Goal: Task Accomplishment & Management: Complete application form

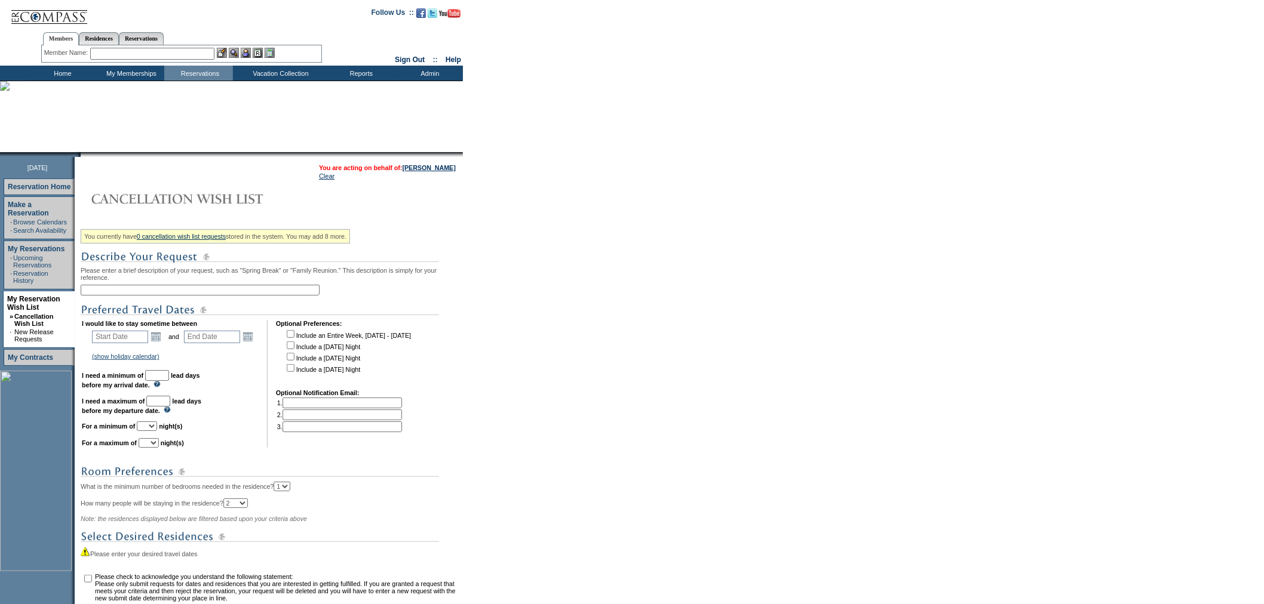
click at [152, 294] on input "text" at bounding box center [200, 290] width 239 height 11
type input "[PERSON_NAME] - [GEOGRAPHIC_DATA] Front End"
click at [155, 339] on link "Open the calendar popup." at bounding box center [155, 336] width 13 height 13
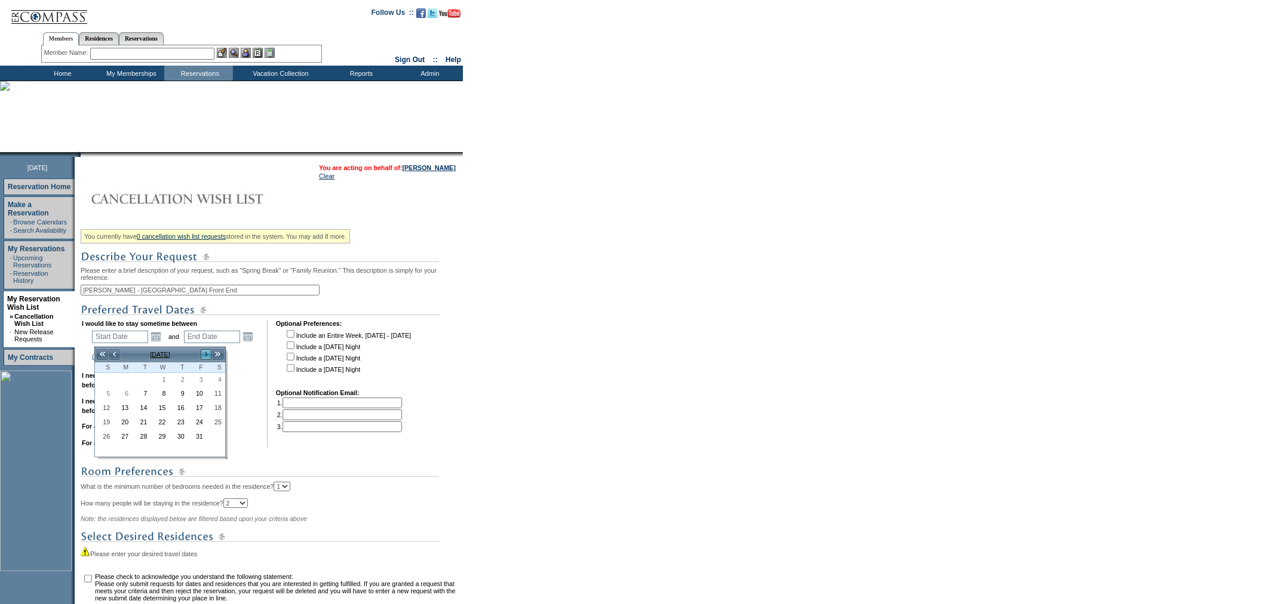
click at [204, 354] on link ">" at bounding box center [206, 355] width 12 height 12
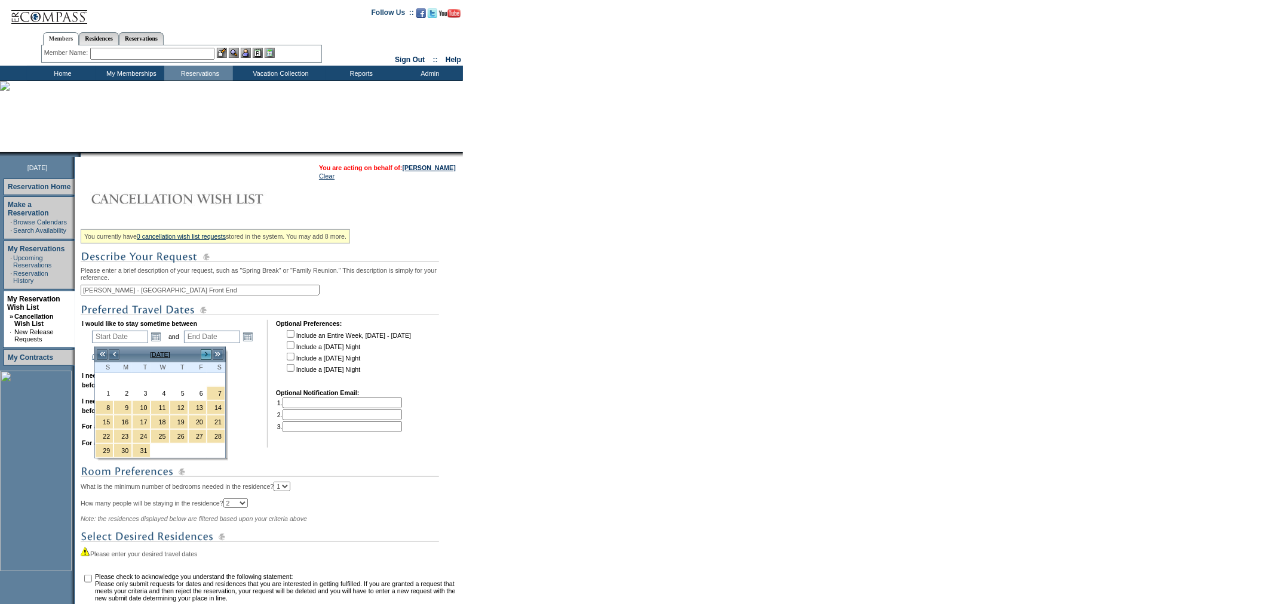
click at [204, 354] on link ">" at bounding box center [206, 355] width 12 height 12
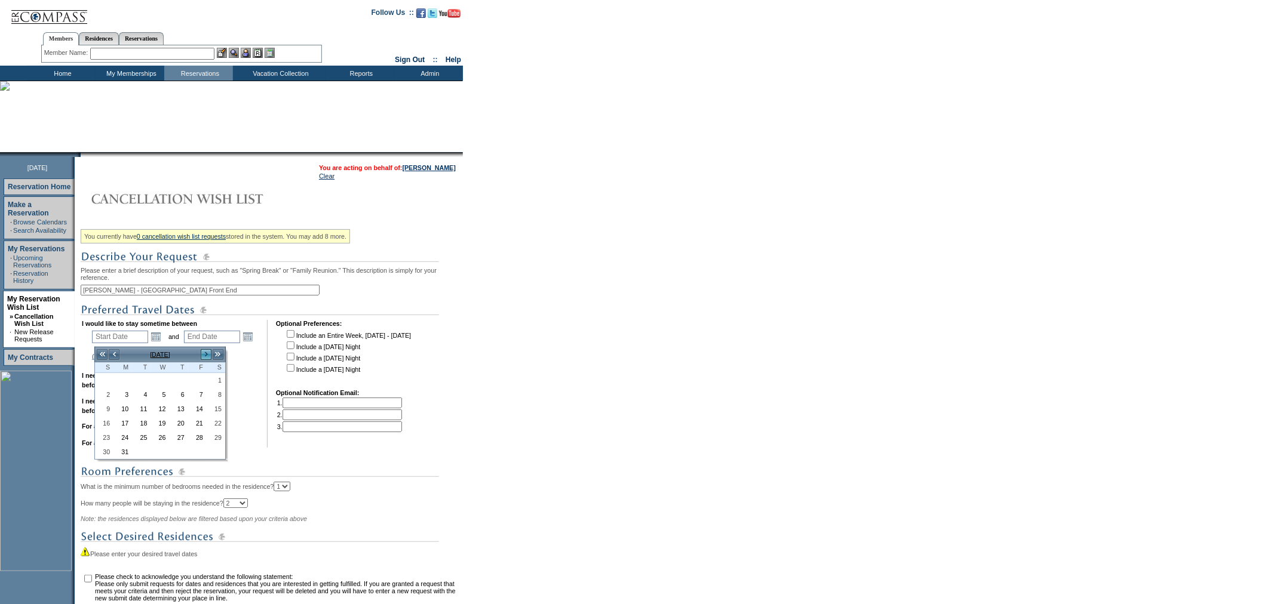
click at [204, 354] on link ">" at bounding box center [206, 355] width 12 height 12
click at [196, 394] on link "9" at bounding box center [197, 394] width 17 height 13
type input "[DATE]"
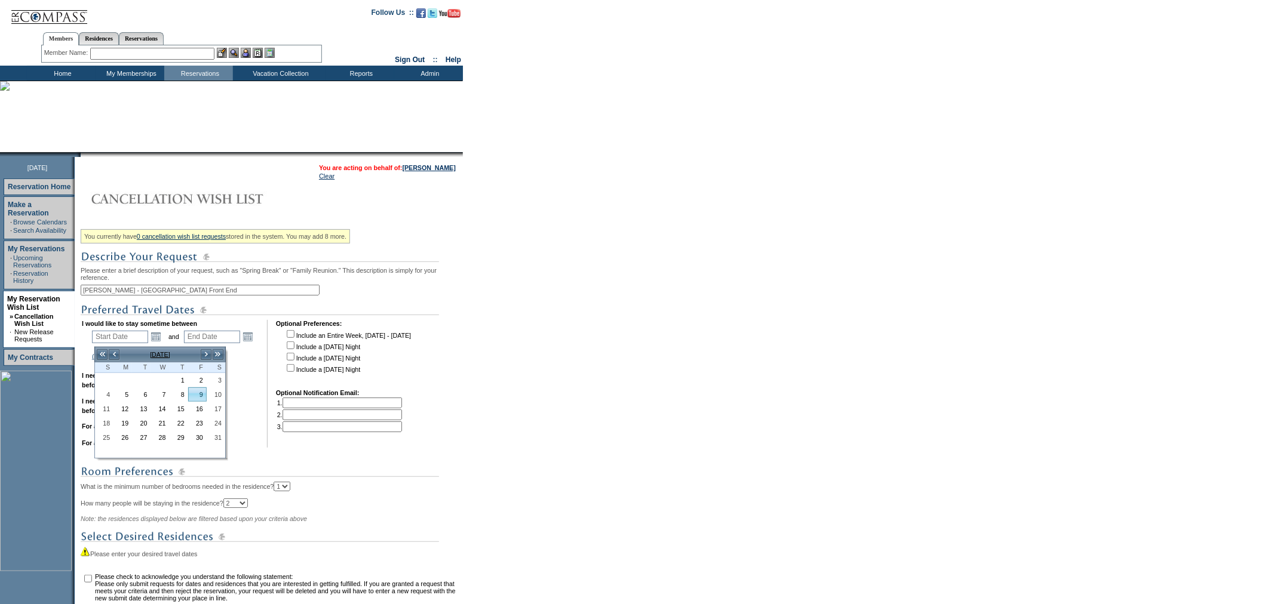
type input "[DATE]"
type input "372"
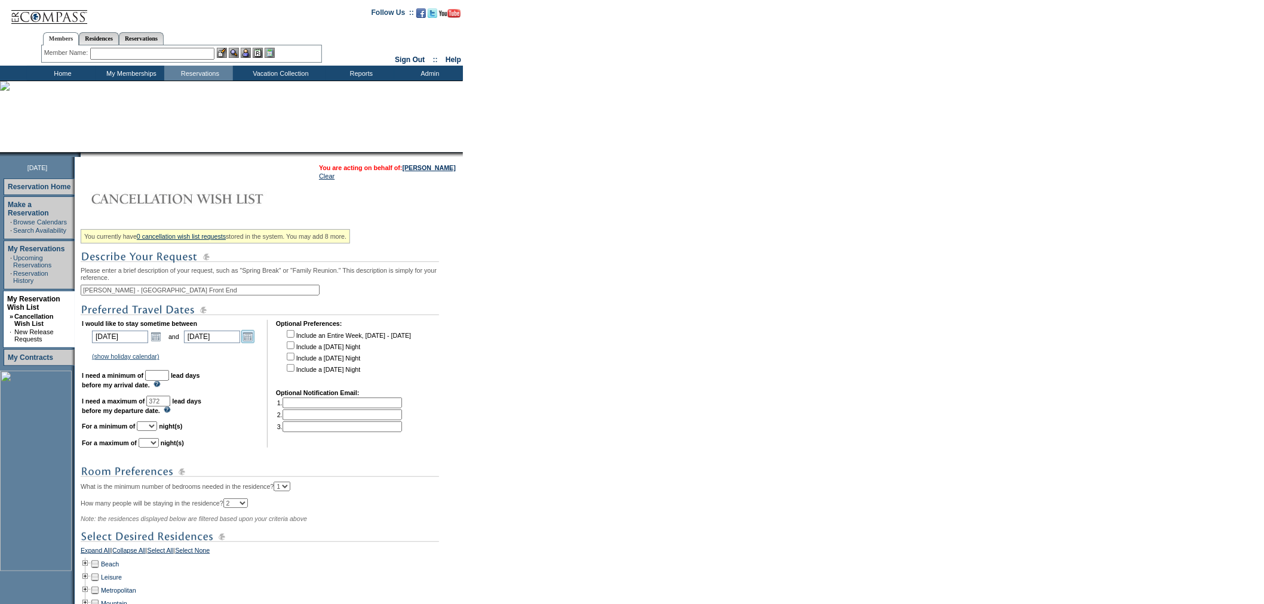
click at [254, 343] on link "Open the calendar popup." at bounding box center [247, 336] width 13 height 13
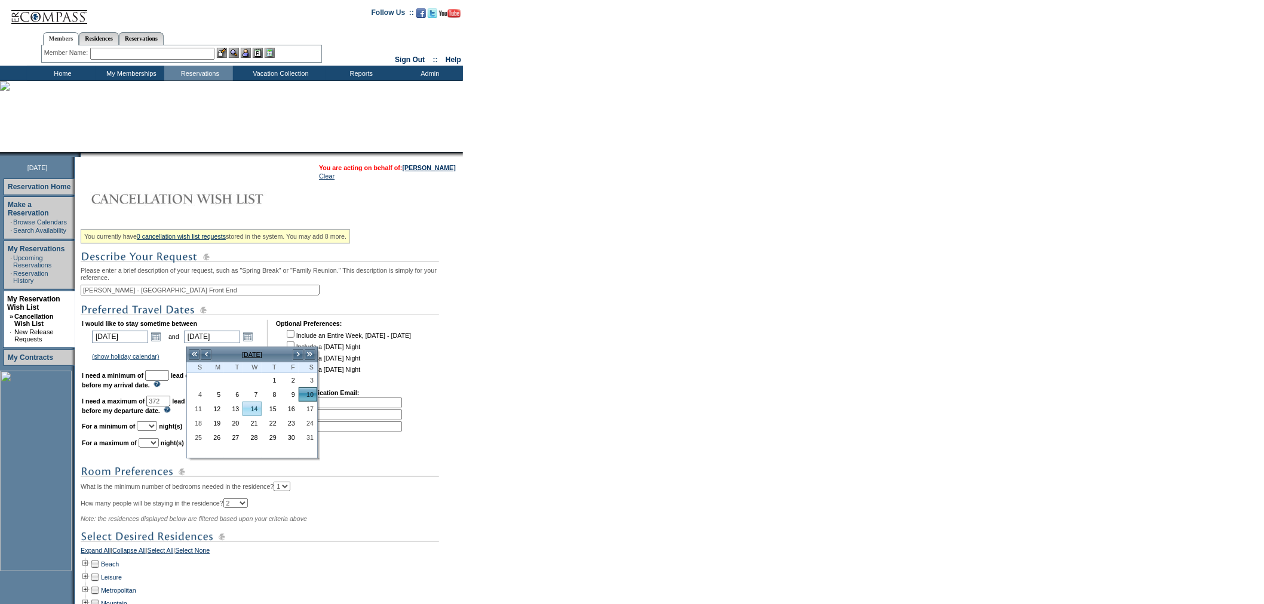
click at [253, 410] on link "14" at bounding box center [251, 409] width 17 height 13
type input "[DATE]"
type input "376"
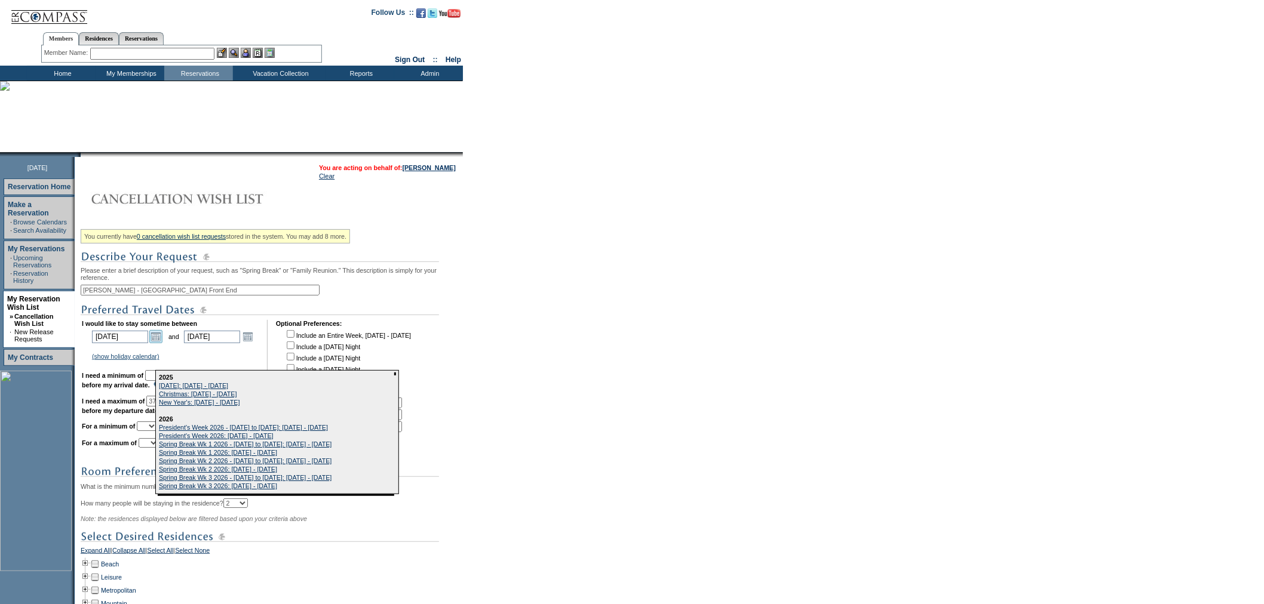
click at [159, 340] on link "Open the calendar popup." at bounding box center [155, 336] width 13 height 13
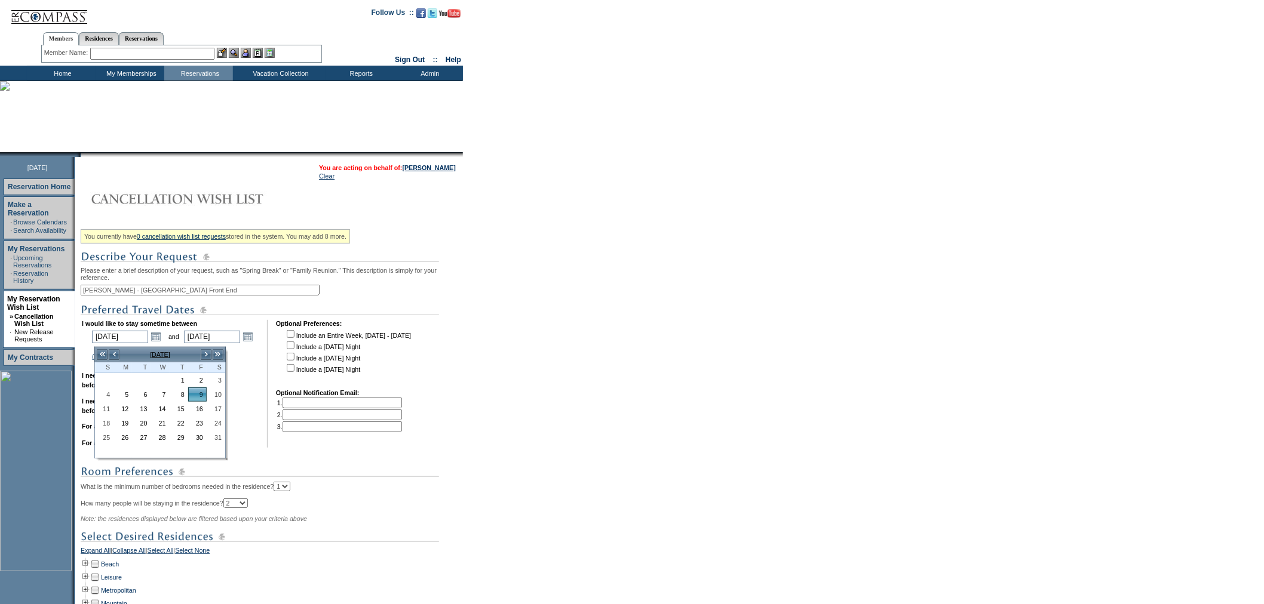
click at [240, 395] on td "I would like to stay sometime between [DATE] [DATE] Open the calendar popup. an…" at bounding box center [170, 384] width 177 height 128
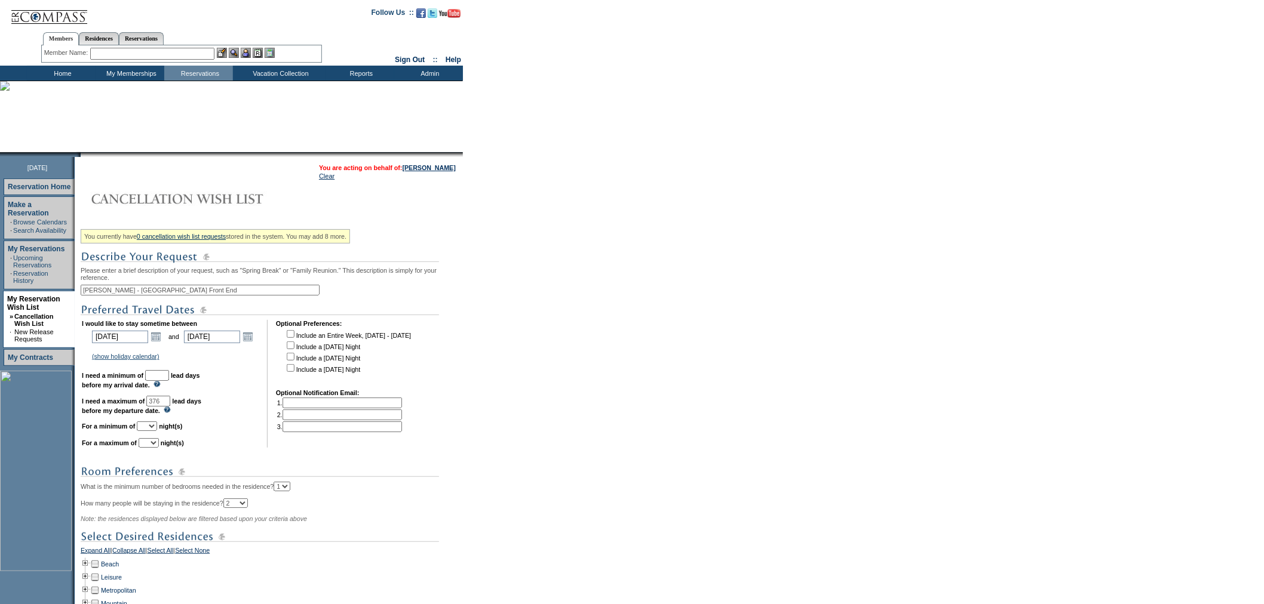
click at [169, 379] on input "text" at bounding box center [157, 375] width 24 height 11
type input "30"
click at [157, 431] on select "1 2 3 4 5 6 7 8 9 10 11 12 13 14" at bounding box center [147, 427] width 20 height 10
select select "4"
click at [151, 426] on select "1 2 3 4 5 6 7 8 9 10 11 12 13 14" at bounding box center [147, 427] width 20 height 10
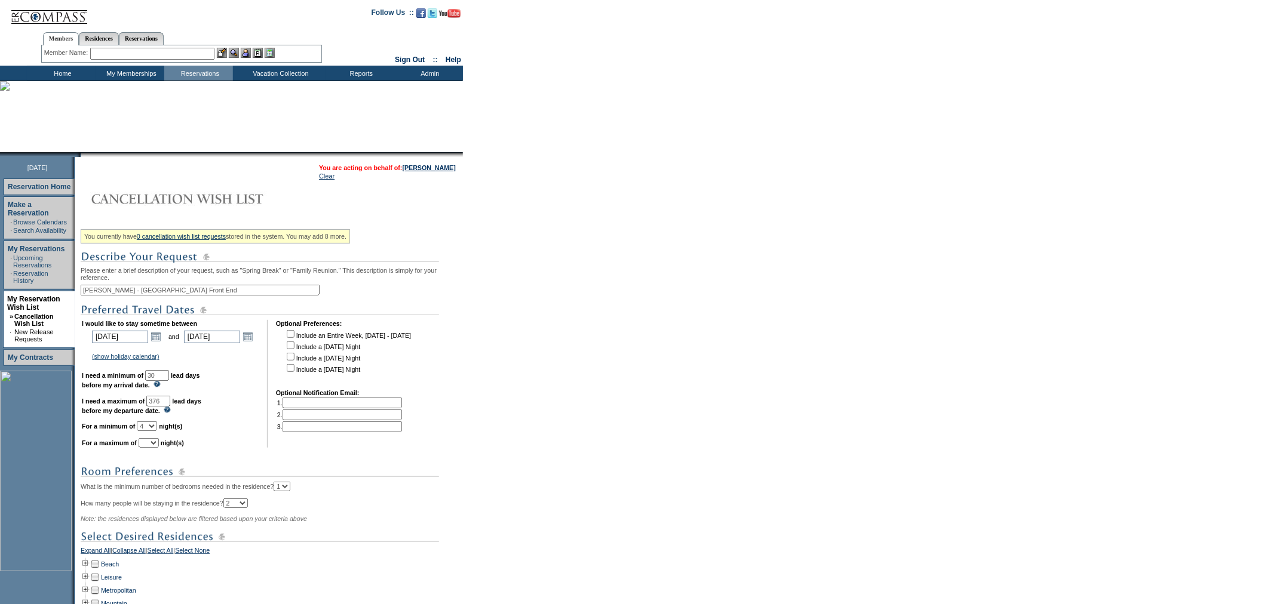
click at [159, 448] on select "1 2 3 4 5 6 7 8 9 10 11 12 13 14" at bounding box center [149, 443] width 20 height 10
select select "5"
click at [153, 444] on select "1 2 3 4 5 6 7 8 9 10 11 12 13 14" at bounding box center [149, 443] width 20 height 10
click at [159, 342] on link "Open the calendar popup." at bounding box center [155, 336] width 13 height 13
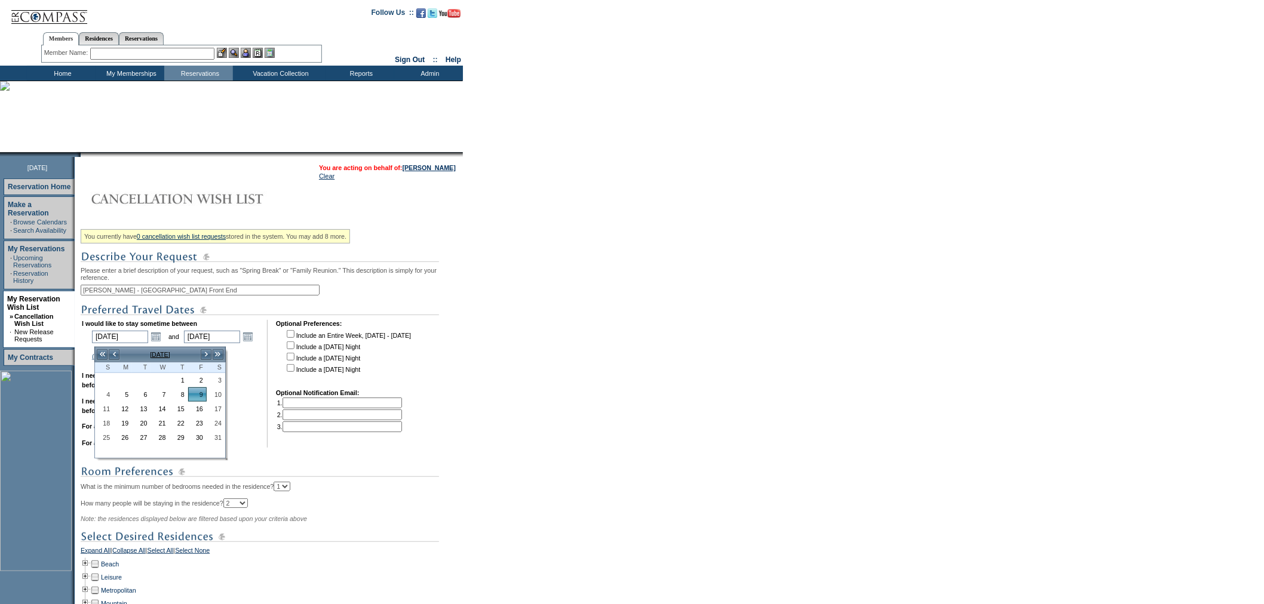
click at [253, 389] on td "I would like to stay sometime between [DATE] [DATE] Open the calendar popup. an…" at bounding box center [170, 384] width 177 height 128
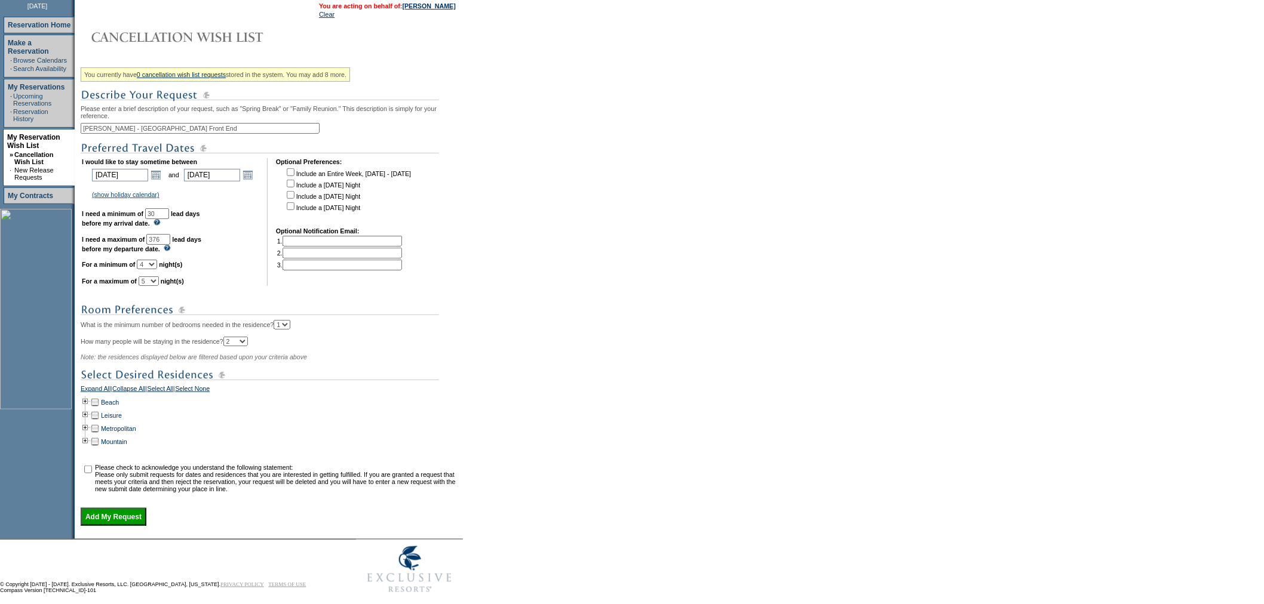
scroll to position [189, 0]
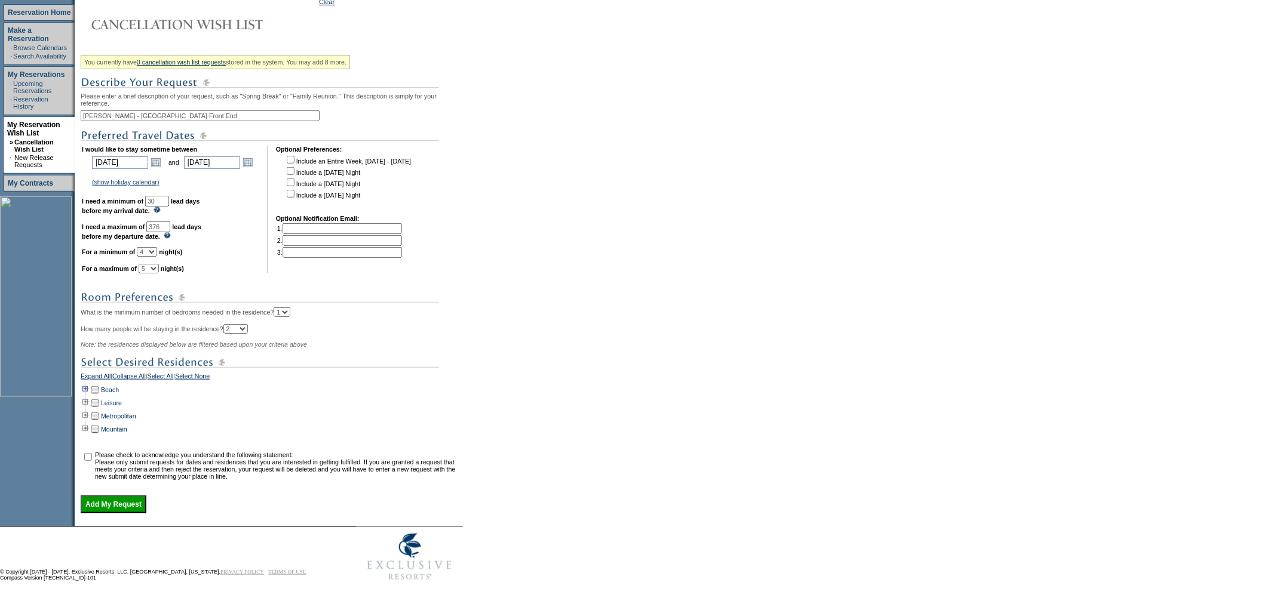
click at [88, 383] on td at bounding box center [86, 389] width 10 height 13
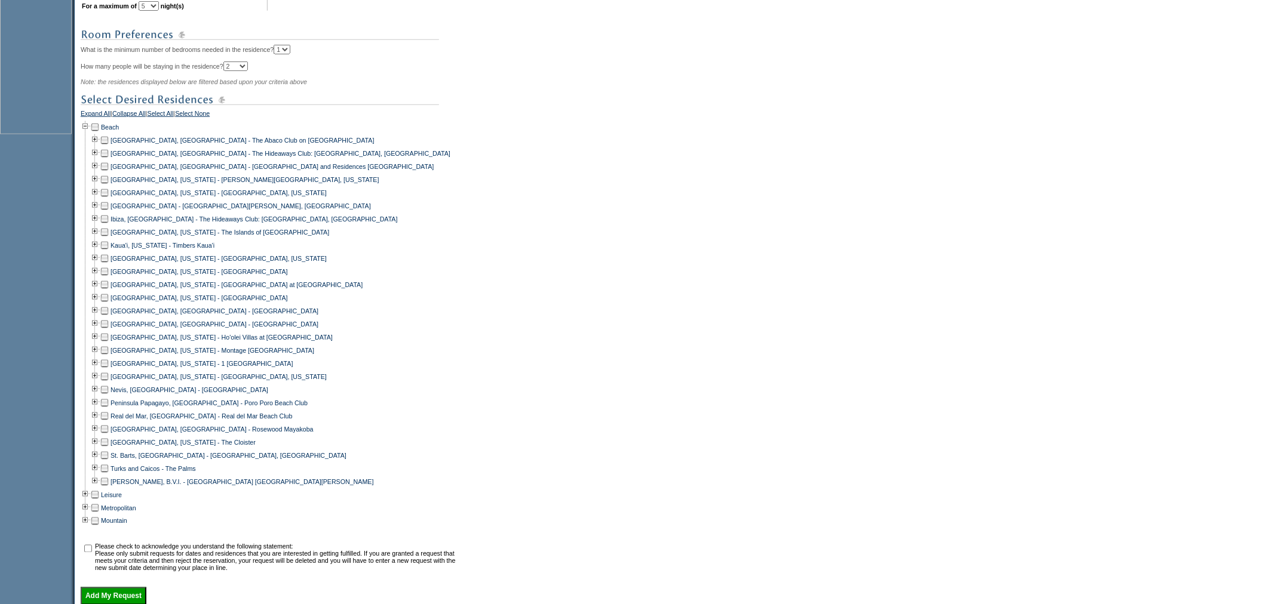
scroll to position [455, 0]
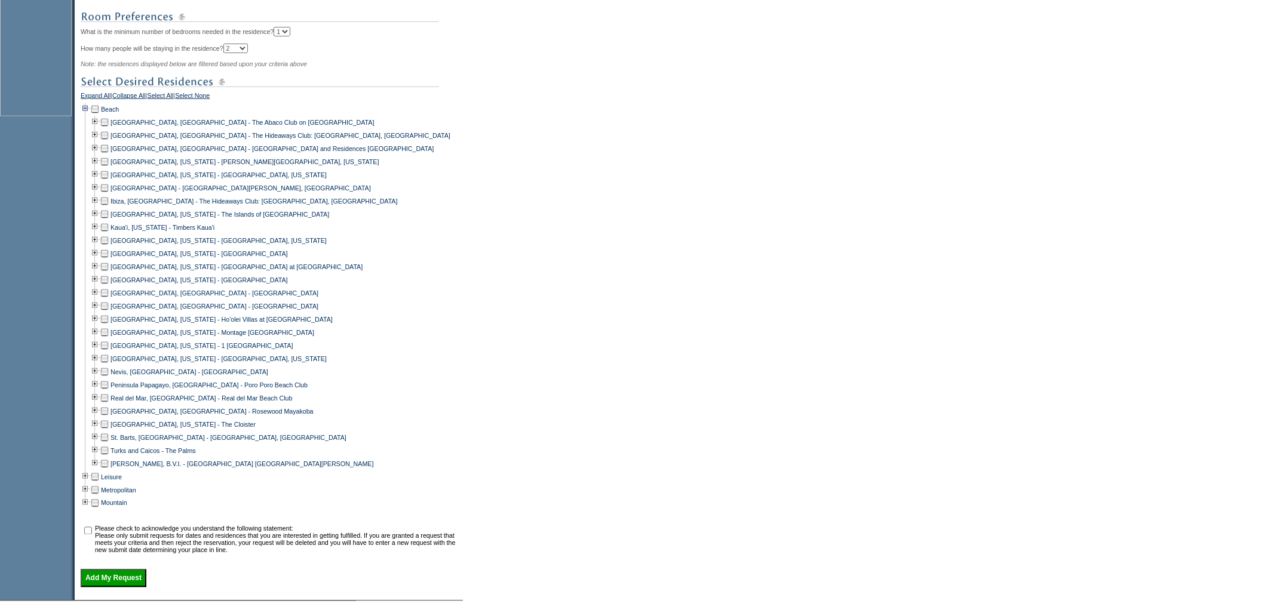
click at [87, 116] on td at bounding box center [86, 109] width 10 height 13
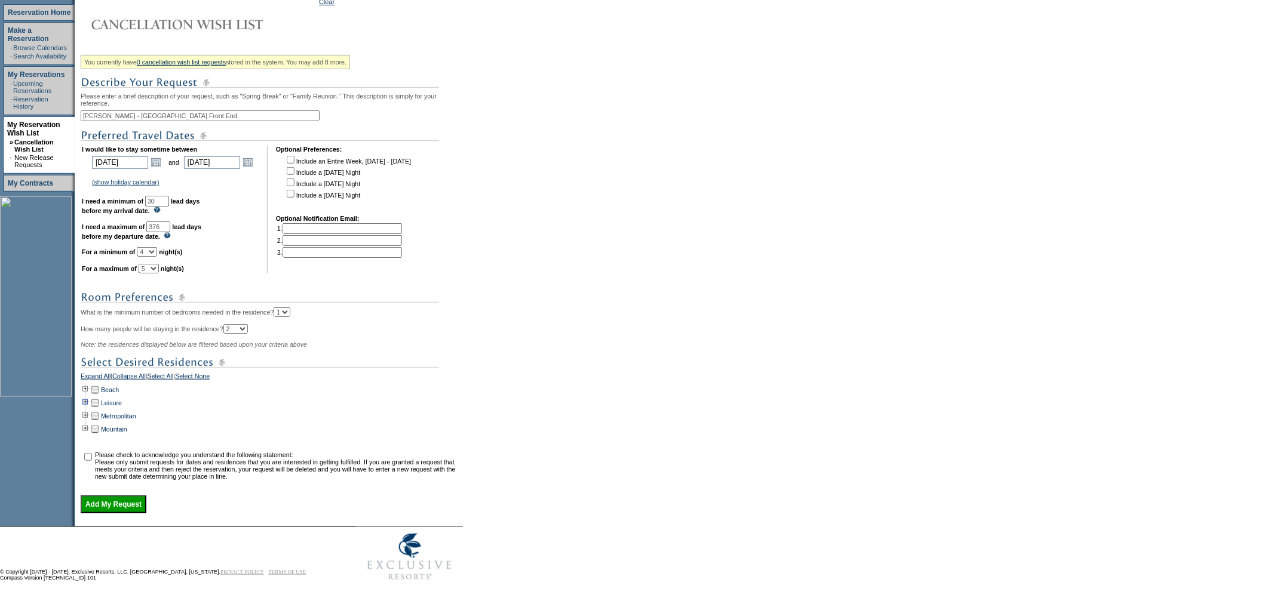
click at [88, 398] on td at bounding box center [86, 403] width 10 height 13
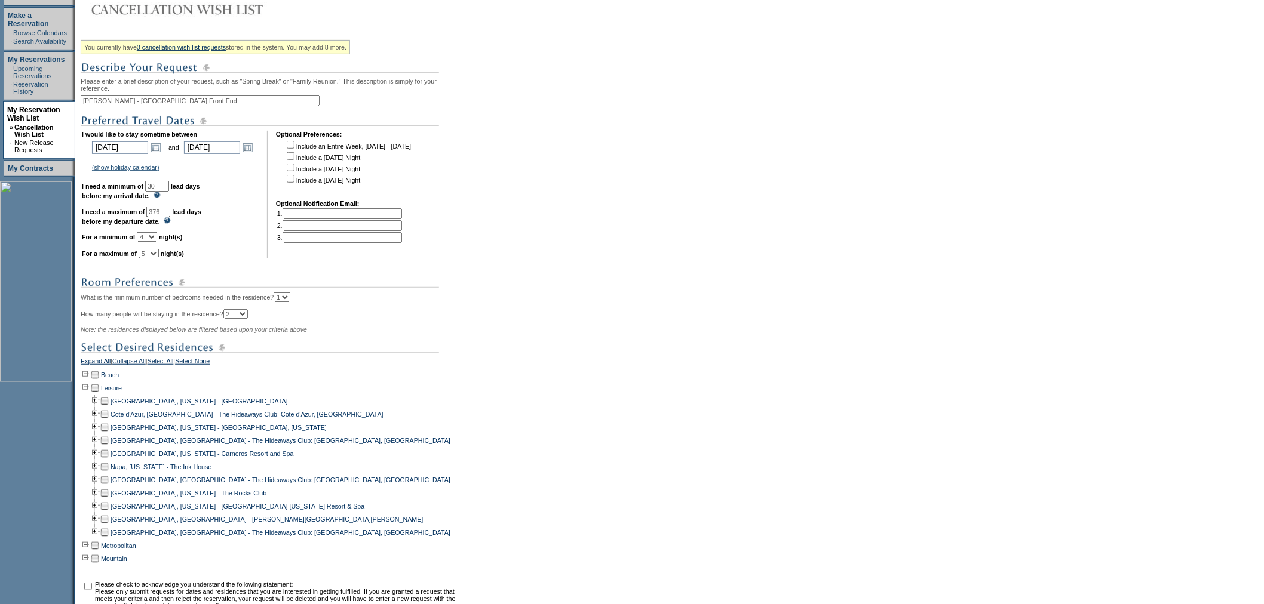
scroll to position [334, 0]
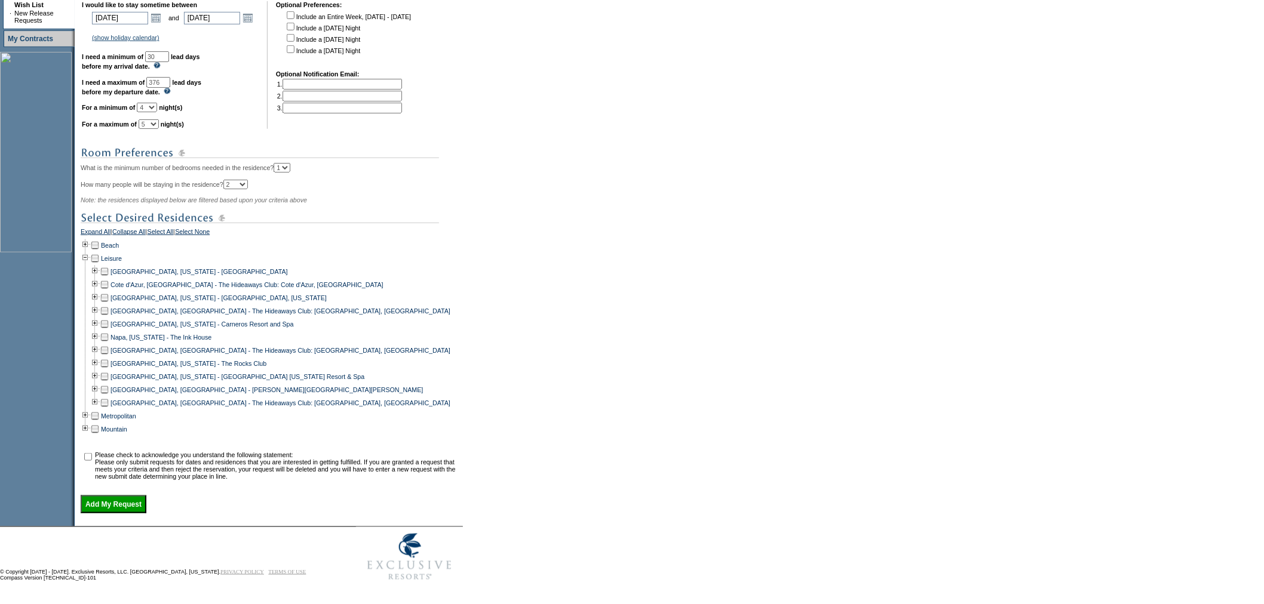
click at [108, 344] on td at bounding box center [105, 350] width 10 height 13
click at [109, 398] on td at bounding box center [105, 403] width 10 height 13
click at [109, 383] on td at bounding box center [105, 389] width 10 height 13
click at [90, 410] on td at bounding box center [86, 416] width 10 height 13
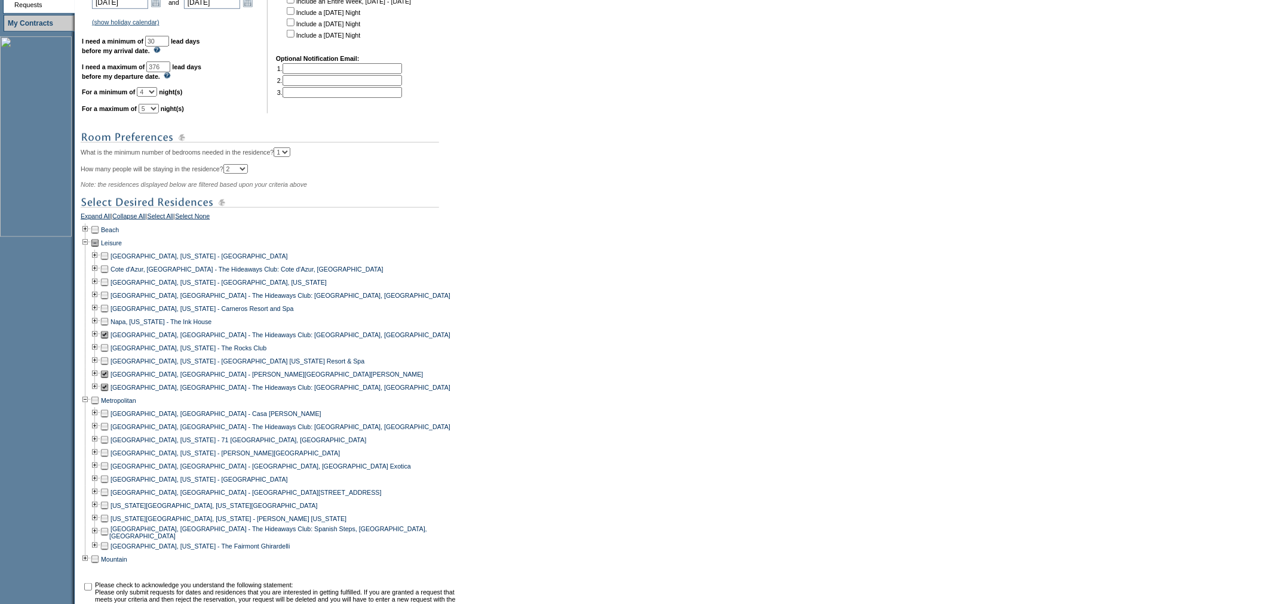
scroll to position [455, 0]
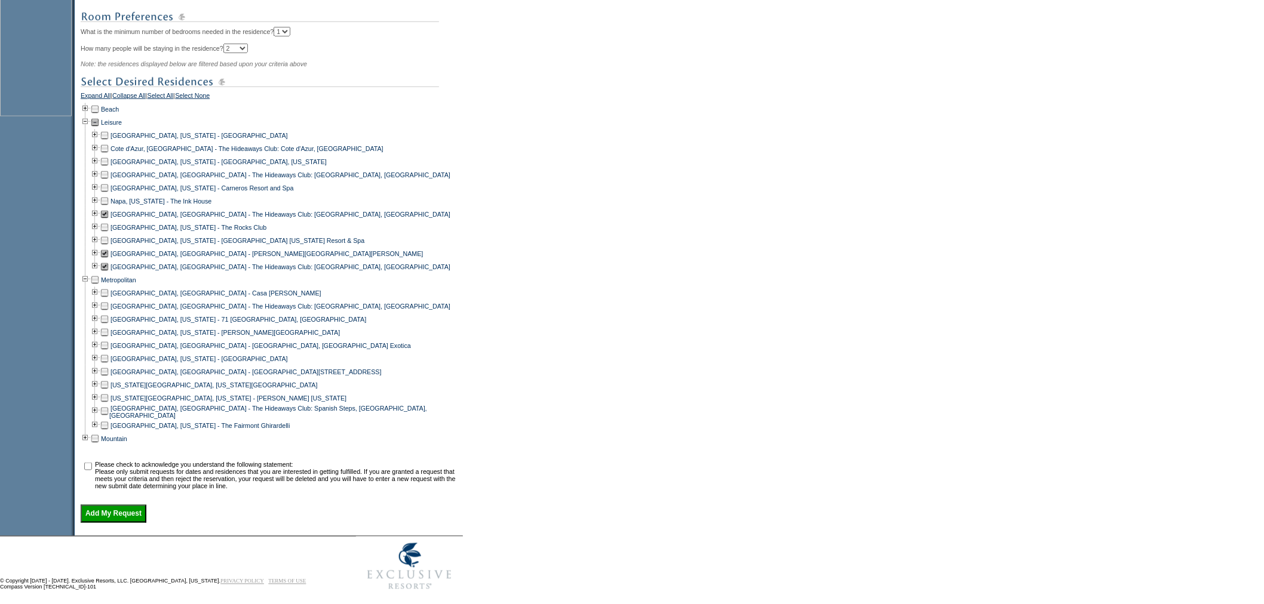
click at [109, 419] on td at bounding box center [105, 412] width 10 height 14
click at [92, 471] on input "checkbox" at bounding box center [88, 467] width 8 height 8
checkbox input "true"
click at [114, 523] on input "Add My Request" at bounding box center [114, 514] width 66 height 18
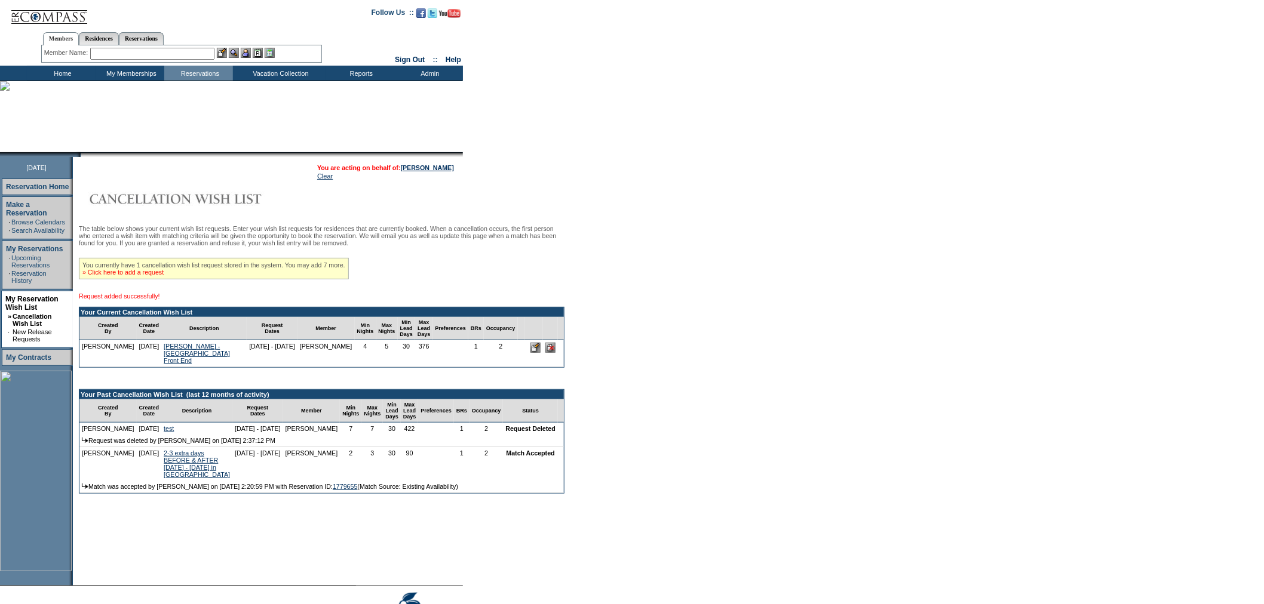
click at [150, 276] on link "» Click here to add a request" at bounding box center [122, 272] width 81 height 7
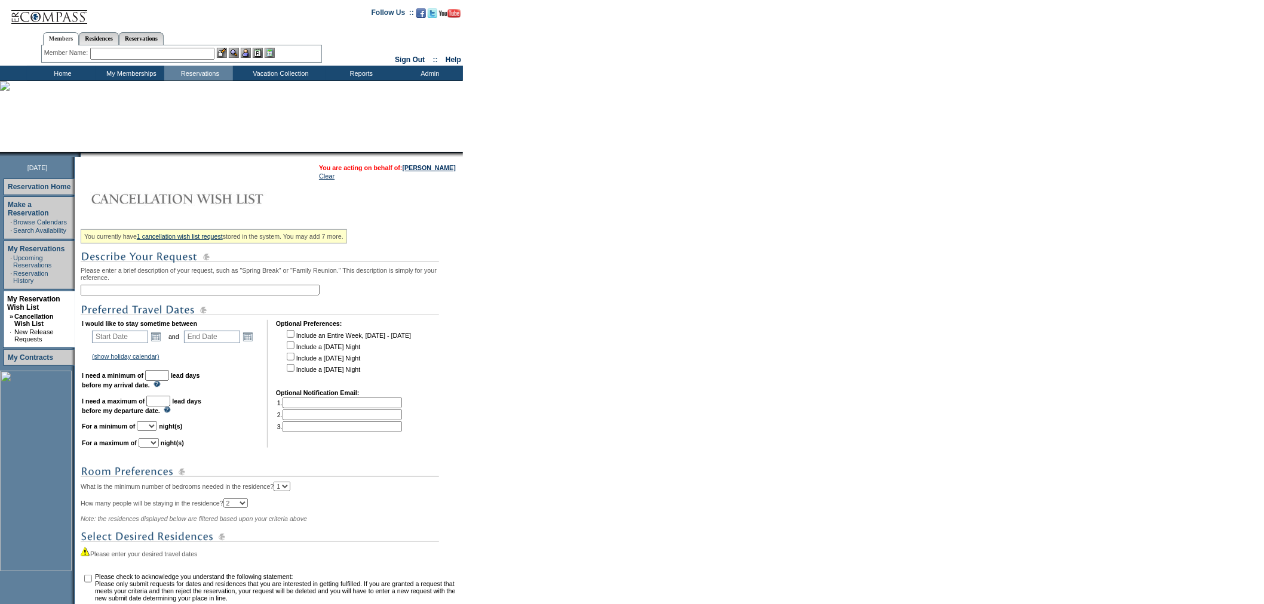
click at [193, 293] on input "text" at bounding box center [200, 290] width 239 height 11
type input "David - Italy Back end"
click at [157, 337] on link "Open the calendar popup." at bounding box center [155, 336] width 13 height 13
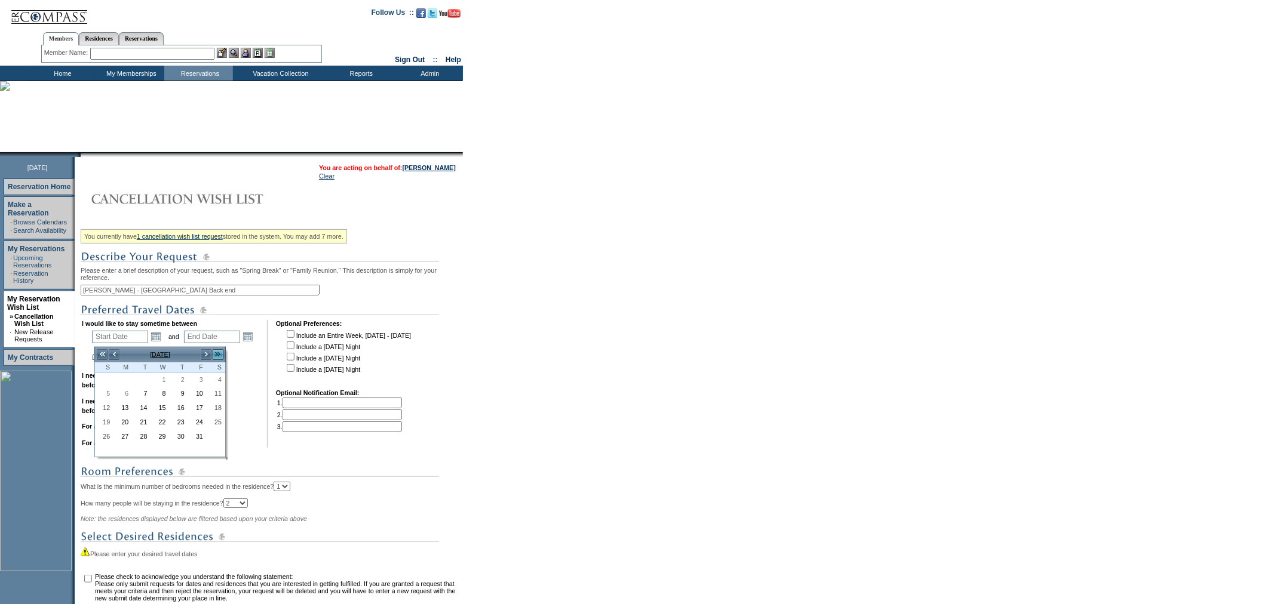
click at [217, 354] on link ">>" at bounding box center [218, 355] width 12 height 12
click at [213, 411] on link "17" at bounding box center [215, 409] width 17 height 13
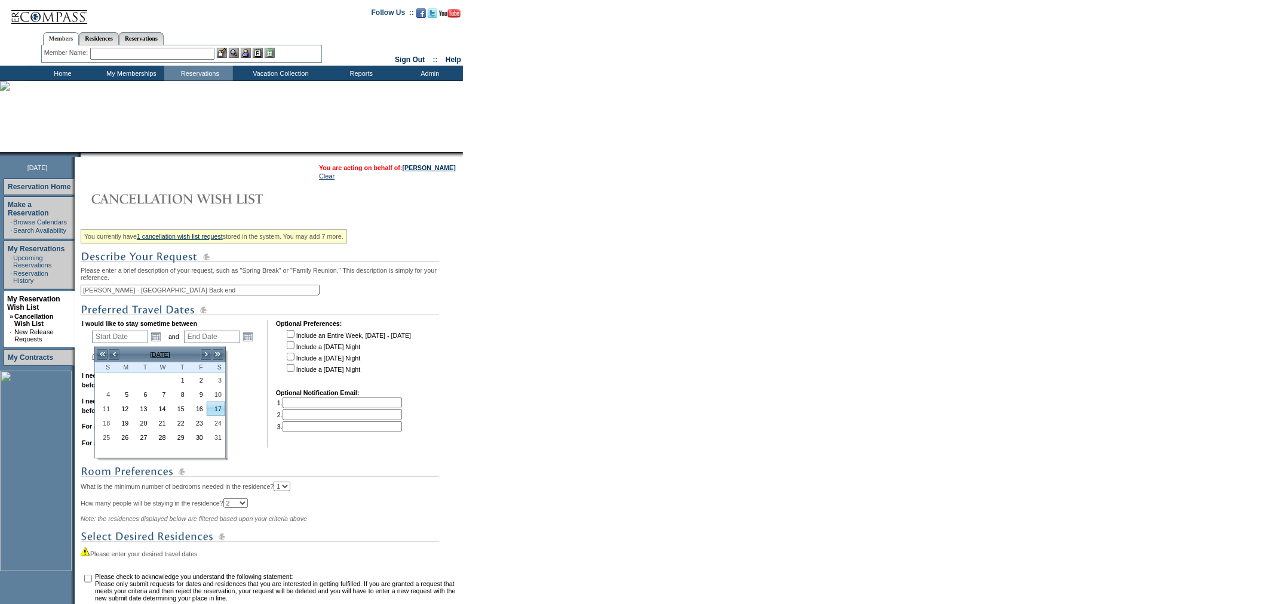
type input "2026-10-17"
type input "2026-10-18"
type input "10/17/2026"
type input "10/18/2026"
type input "380"
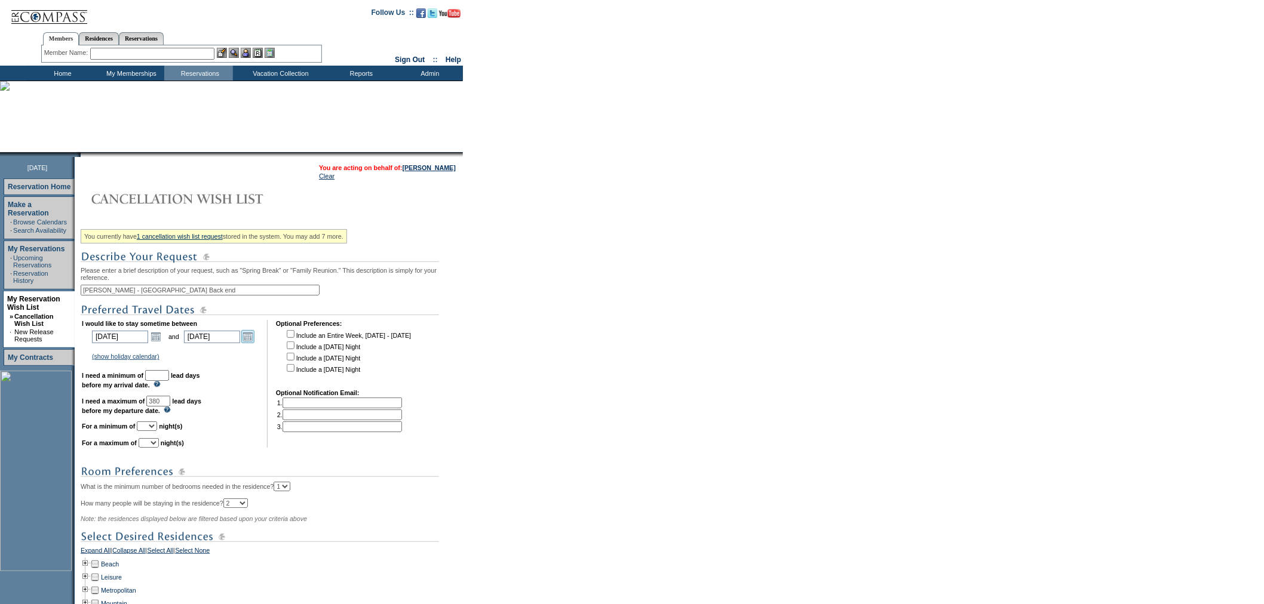
click at [246, 337] on link "Open the calendar popup." at bounding box center [247, 336] width 13 height 13
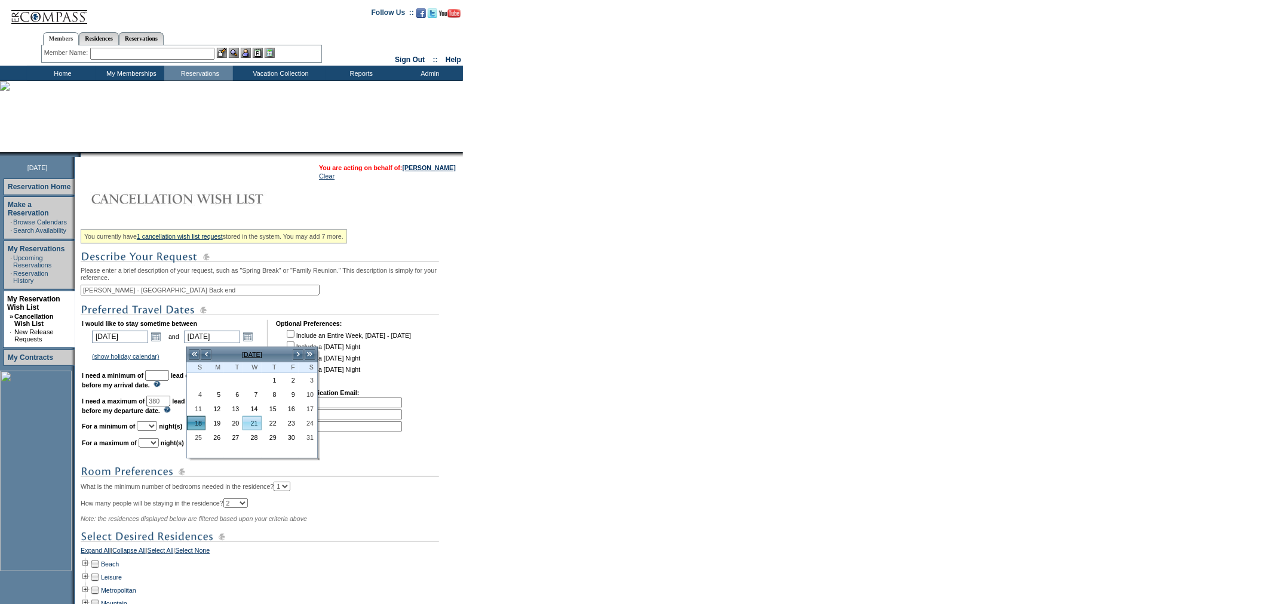
click at [256, 425] on link "21" at bounding box center [251, 423] width 17 height 13
type input "2026-10-21"
type input "10/21/2026"
type input "383"
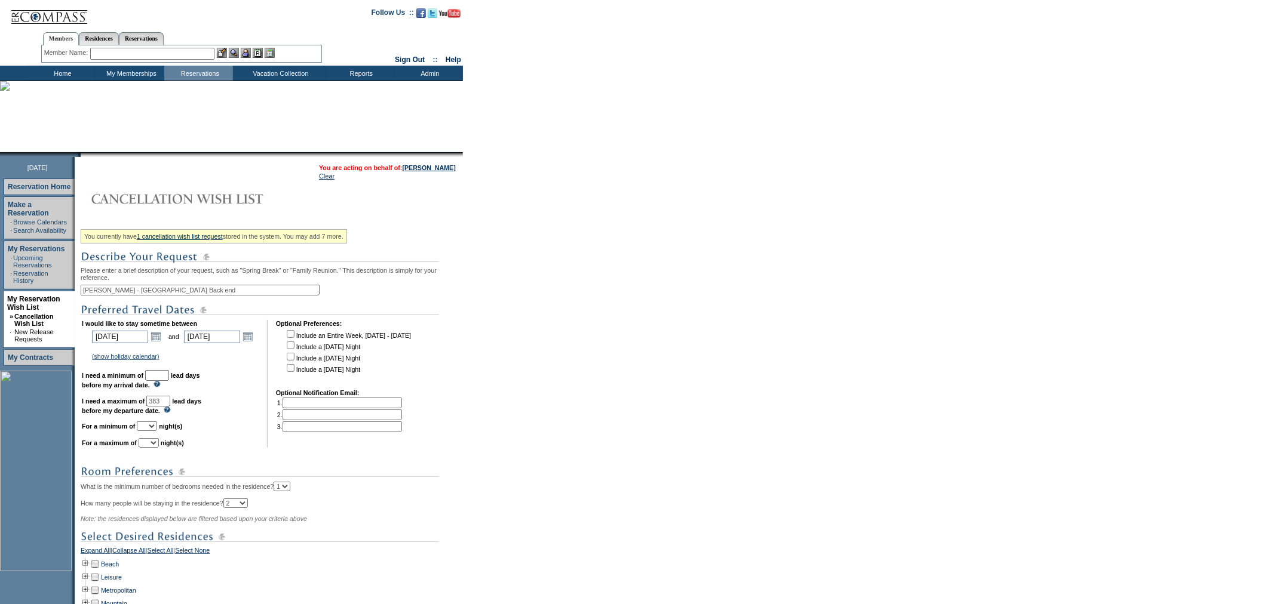
click at [290, 372] on input "checkbox" at bounding box center [291, 368] width 8 height 8
checkbox input "true"
click at [169, 379] on input "text" at bounding box center [157, 375] width 24 height 11
type input "30"
click at [157, 429] on select "1 2 3 4 5 6 7 8 9 10 11 12 13 14" at bounding box center [147, 427] width 20 height 10
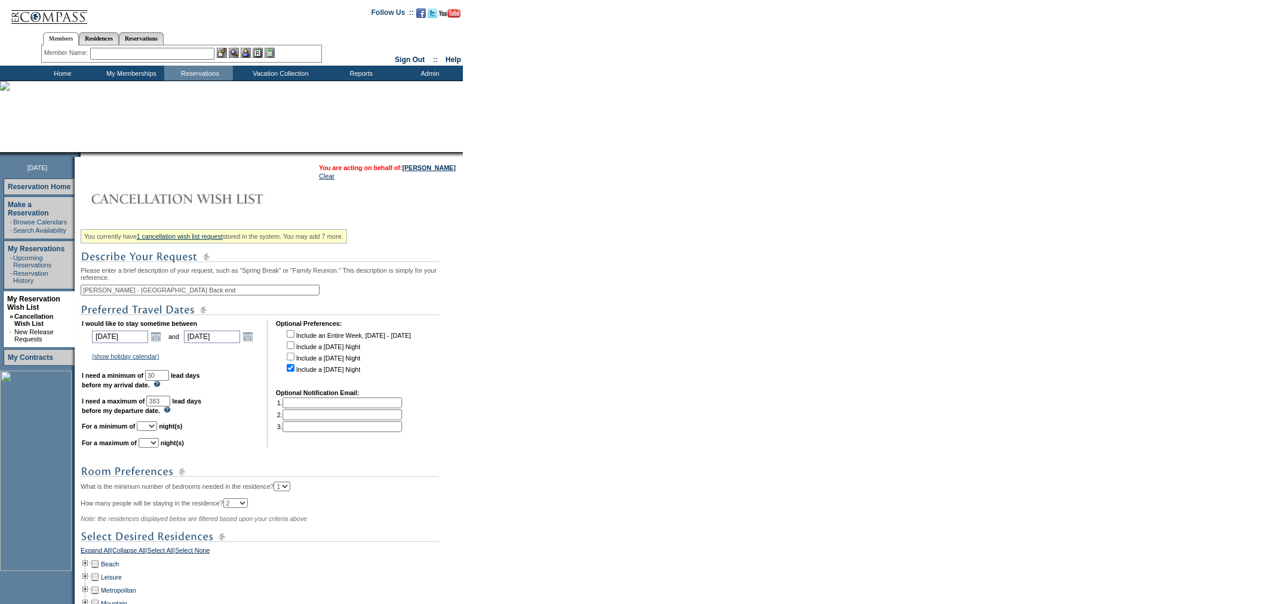
select select "4"
click at [151, 426] on select "1 2 3 4 5 6 7 8 9 10 11 12 13 14" at bounding box center [147, 427] width 20 height 10
click at [159, 446] on select "1 2 3 4 5 6 7 8 9 10 11 12 13 14" at bounding box center [149, 443] width 20 height 10
select select "6"
click at [153, 444] on select "1 2 3 4 5 6 7 8 9 10 11 12 13 14" at bounding box center [149, 443] width 20 height 10
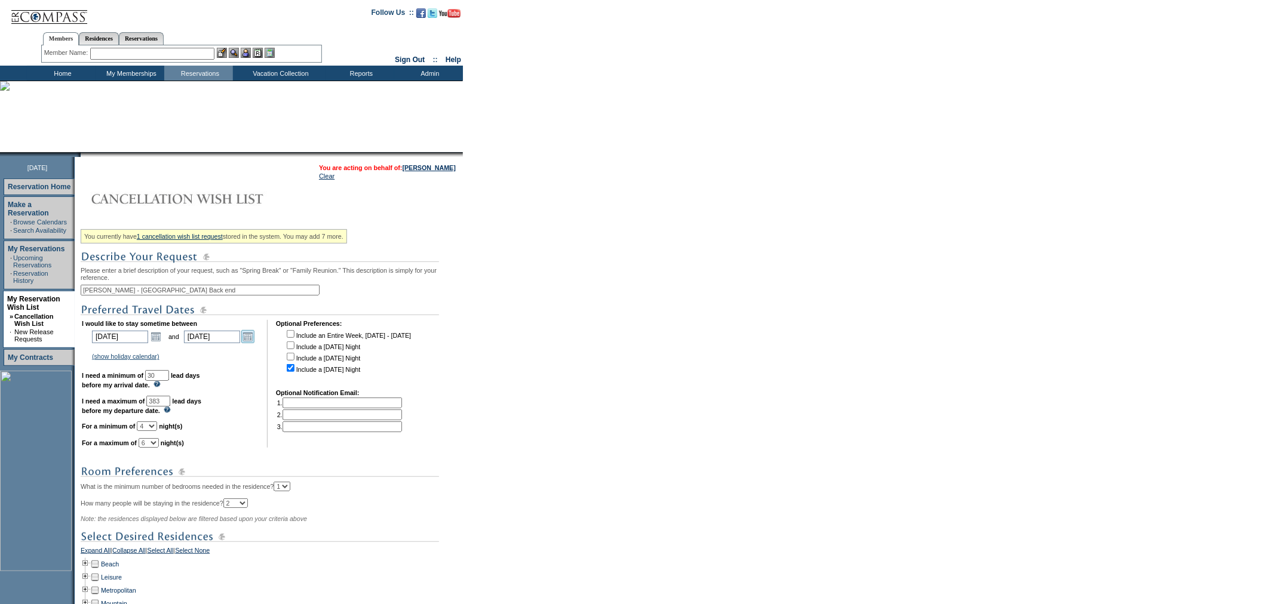
click at [250, 337] on link "Open the calendar popup." at bounding box center [247, 336] width 13 height 13
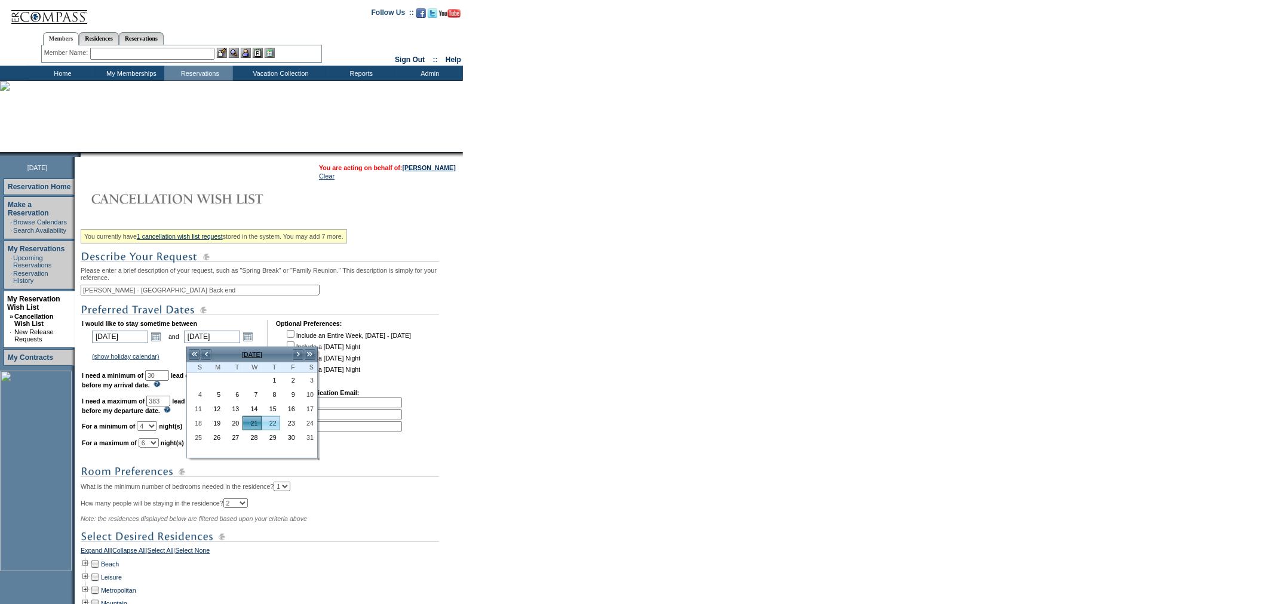
click at [273, 425] on link "22" at bounding box center [270, 423] width 17 height 13
type input "2026-10-22"
type input "10/22/2026"
type input "384"
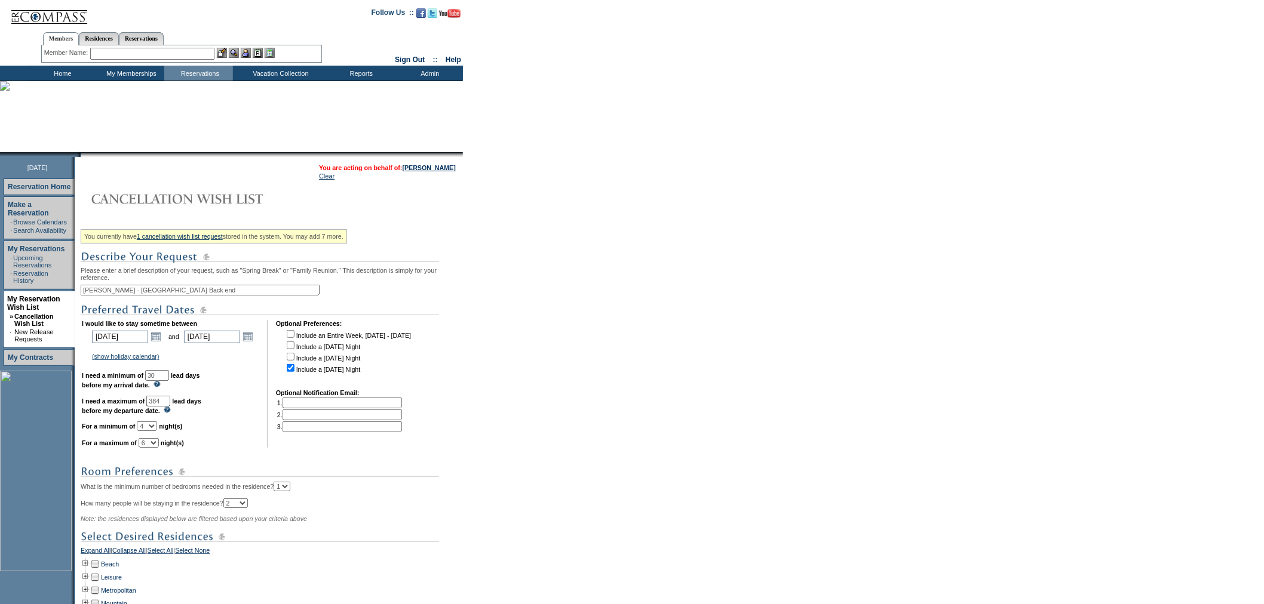
click at [235, 420] on td "I would like to stay sometime between 2026-10-17 10/17/2026 Open the calendar p…" at bounding box center [170, 384] width 177 height 128
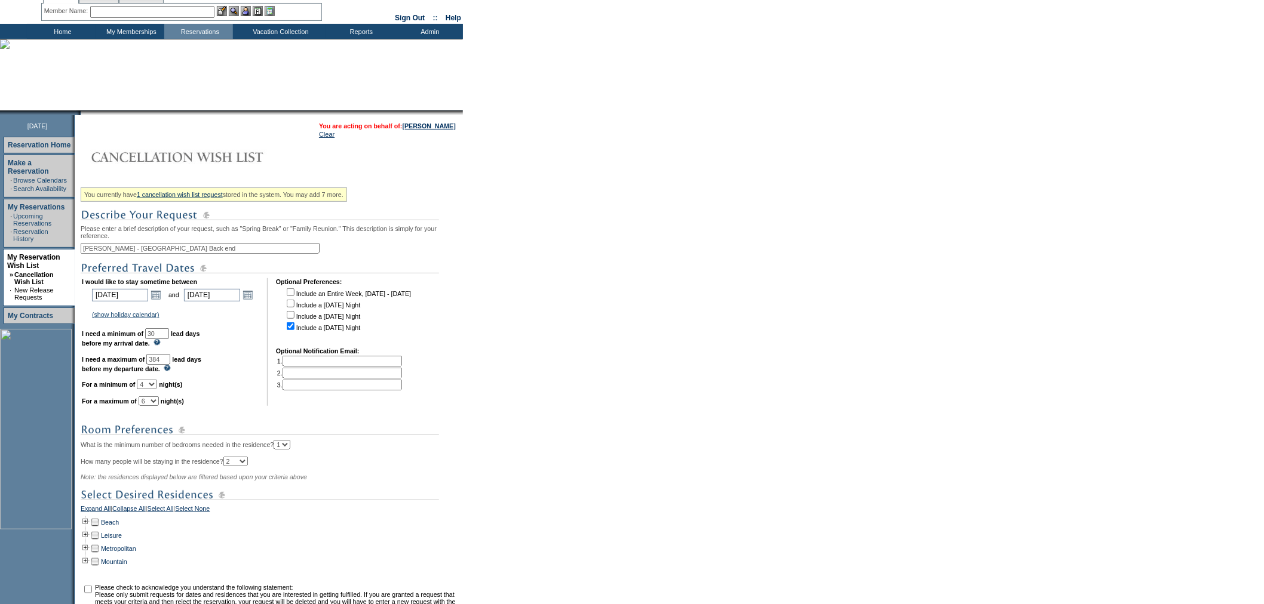
scroll to position [189, 0]
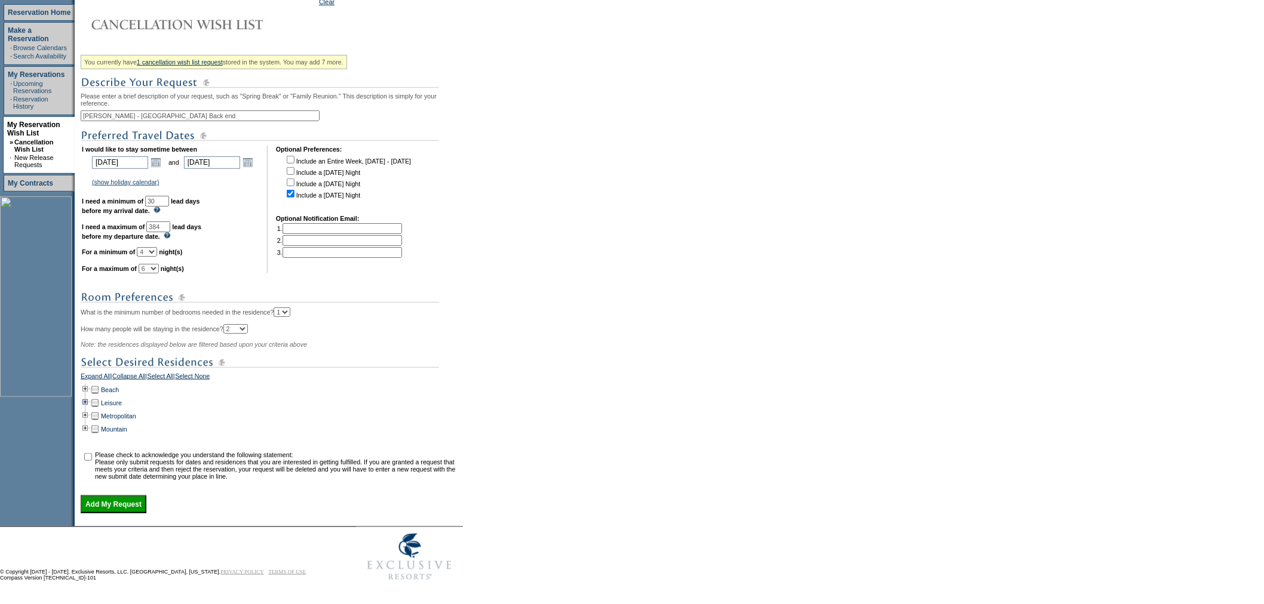
click at [88, 397] on td at bounding box center [86, 403] width 10 height 13
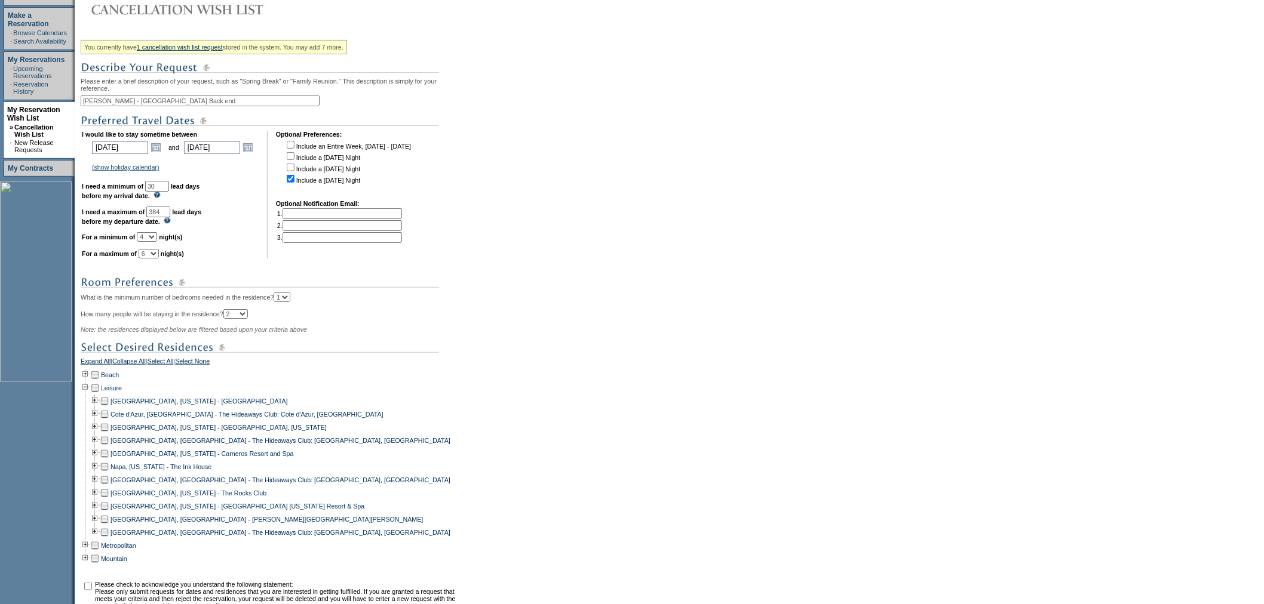
click at [106, 487] on td at bounding box center [105, 480] width 10 height 13
click at [109, 526] on td at bounding box center [105, 519] width 10 height 13
click at [105, 539] on td at bounding box center [105, 532] width 10 height 13
click at [99, 552] on td at bounding box center [95, 545] width 10 height 13
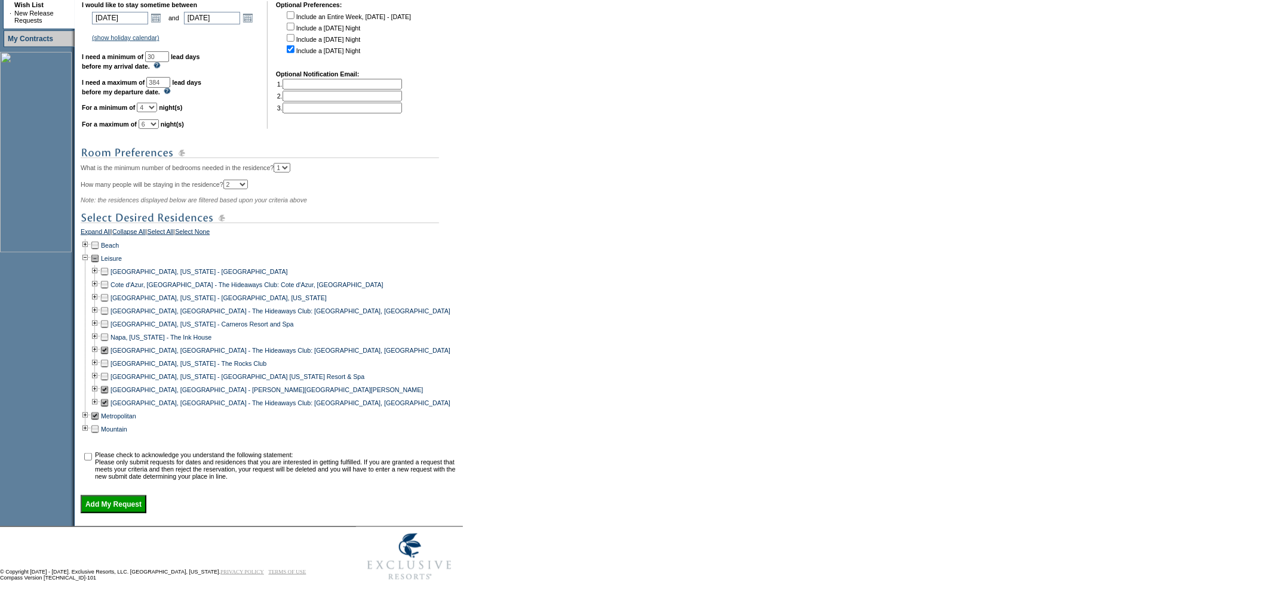
scroll to position [334, 0]
drag, startPoint x: 99, startPoint y: 410, endPoint x: 81, endPoint y: 410, distance: 17.9
click at [98, 410] on td at bounding box center [95, 416] width 10 height 13
click at [87, 410] on td at bounding box center [86, 416] width 10 height 13
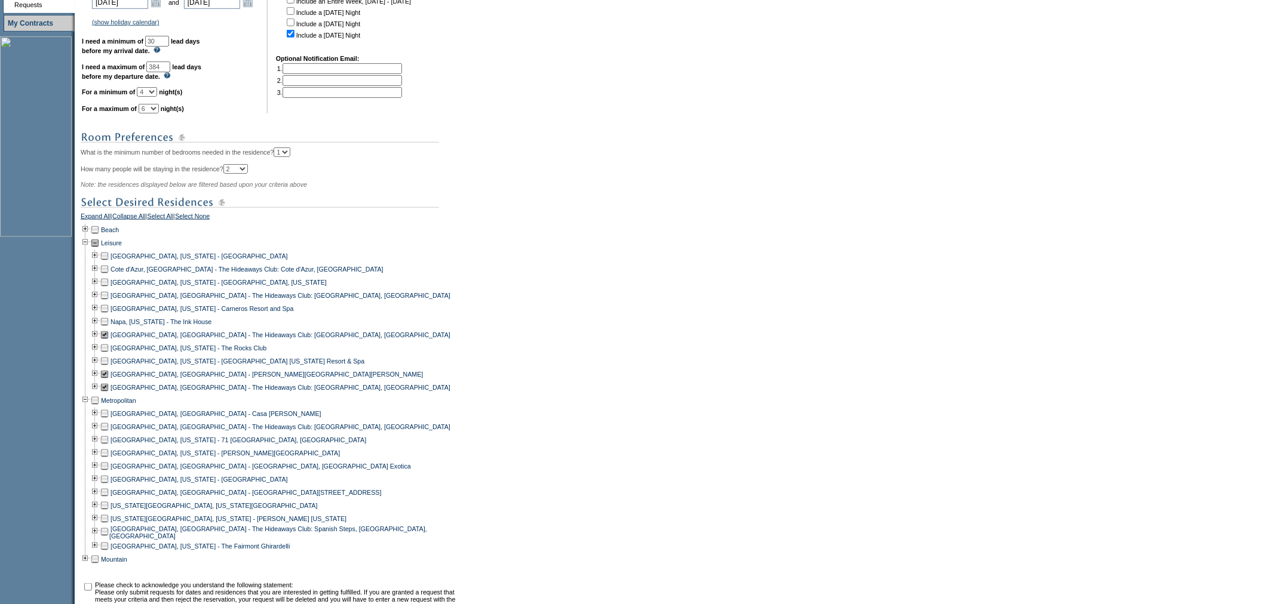
click at [108, 540] on td at bounding box center [105, 533] width 10 height 14
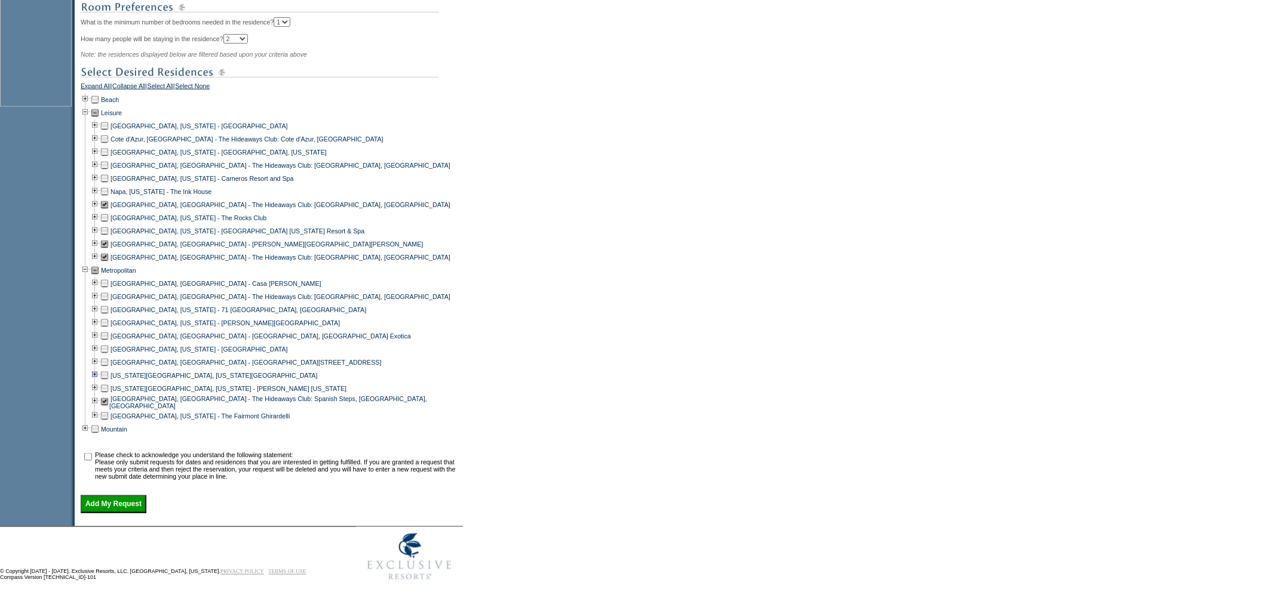
scroll to position [479, 0]
click at [85, 93] on td at bounding box center [86, 99] width 10 height 13
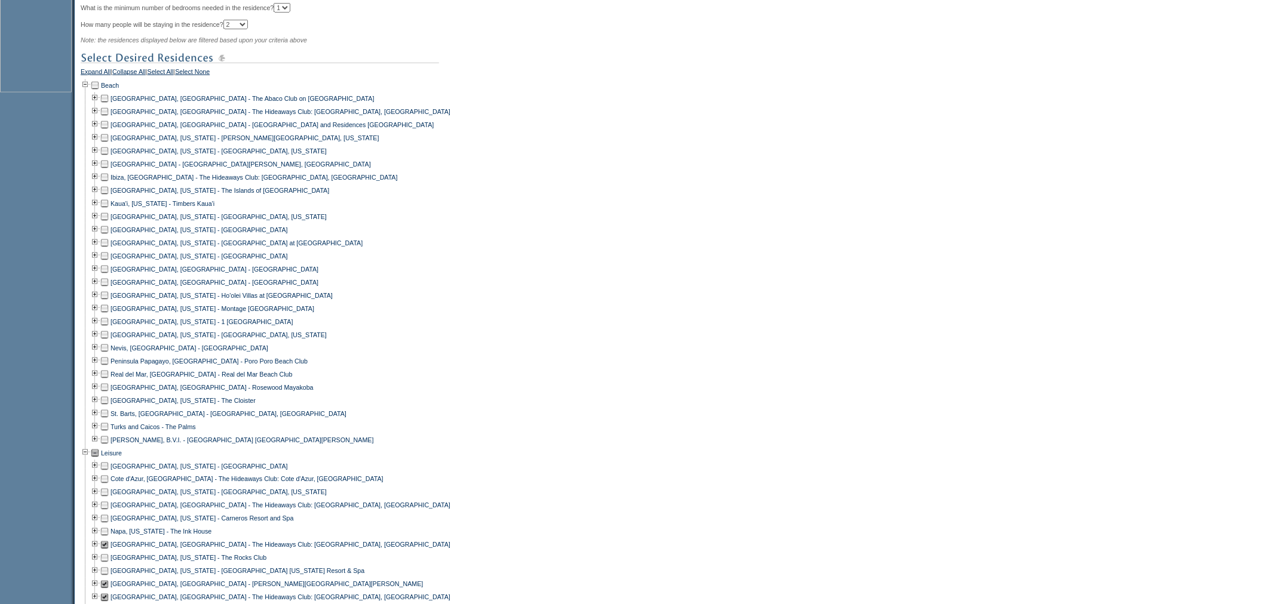
click at [87, 91] on td at bounding box center [86, 85] width 10 height 13
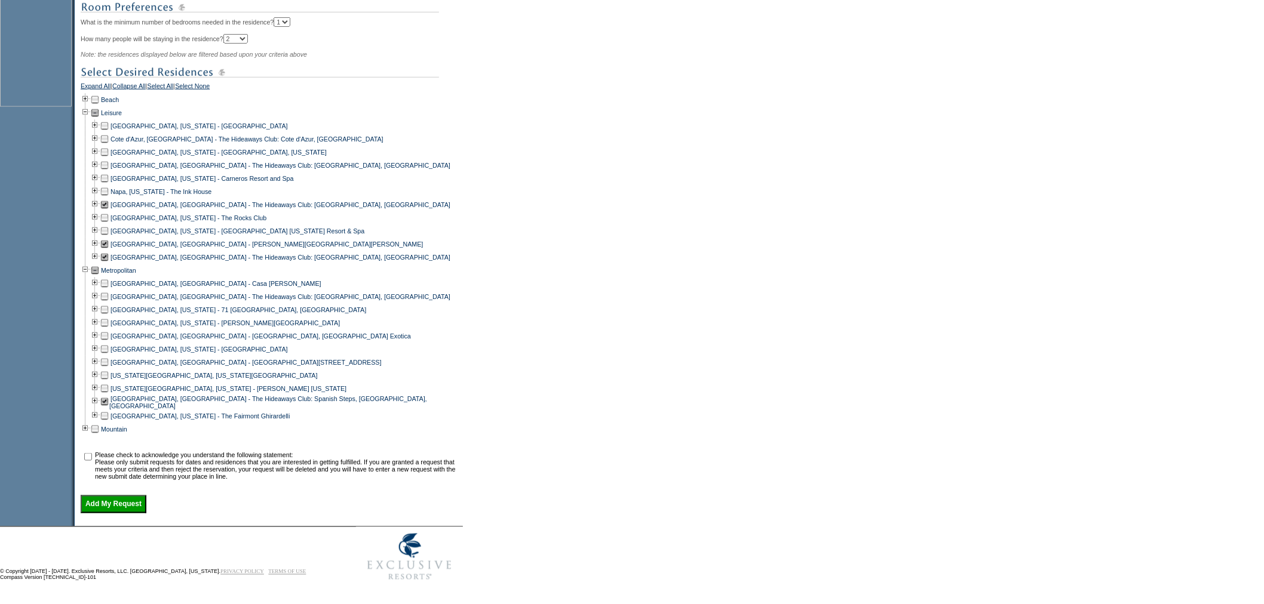
click at [88, 452] on td at bounding box center [88, 466] width 12 height 29
click at [91, 453] on input "checkbox" at bounding box center [88, 457] width 8 height 8
checkbox input "true"
click at [141, 502] on input "Add My Request" at bounding box center [114, 505] width 66 height 18
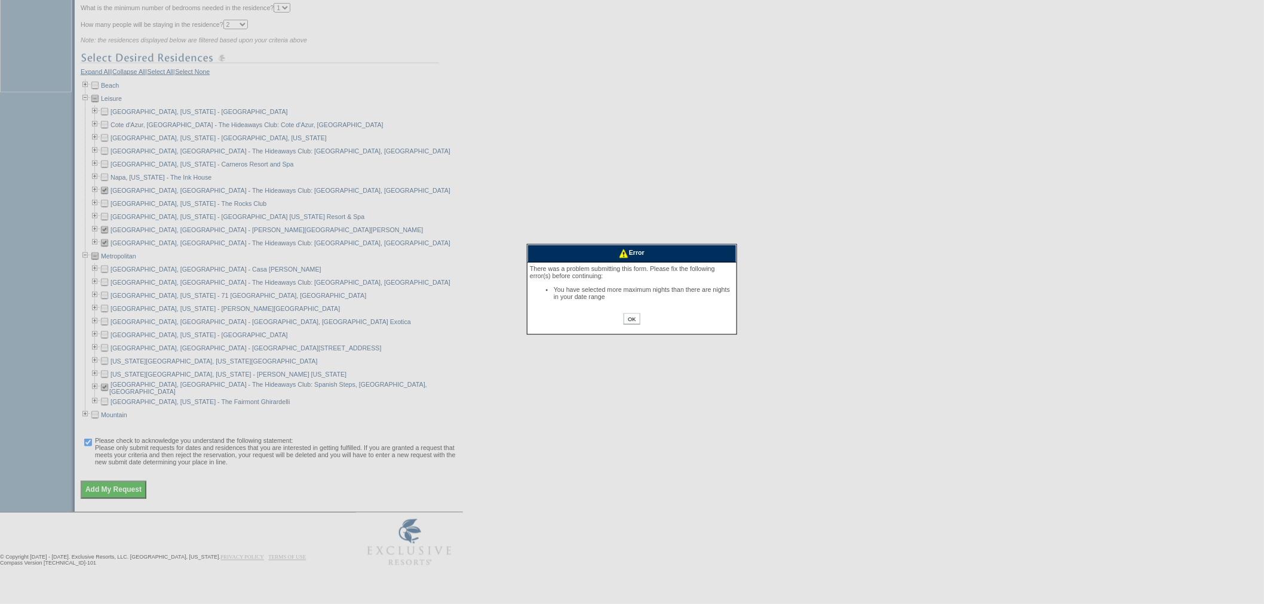
click at [631, 323] on input "OK" at bounding box center [632, 319] width 16 height 11
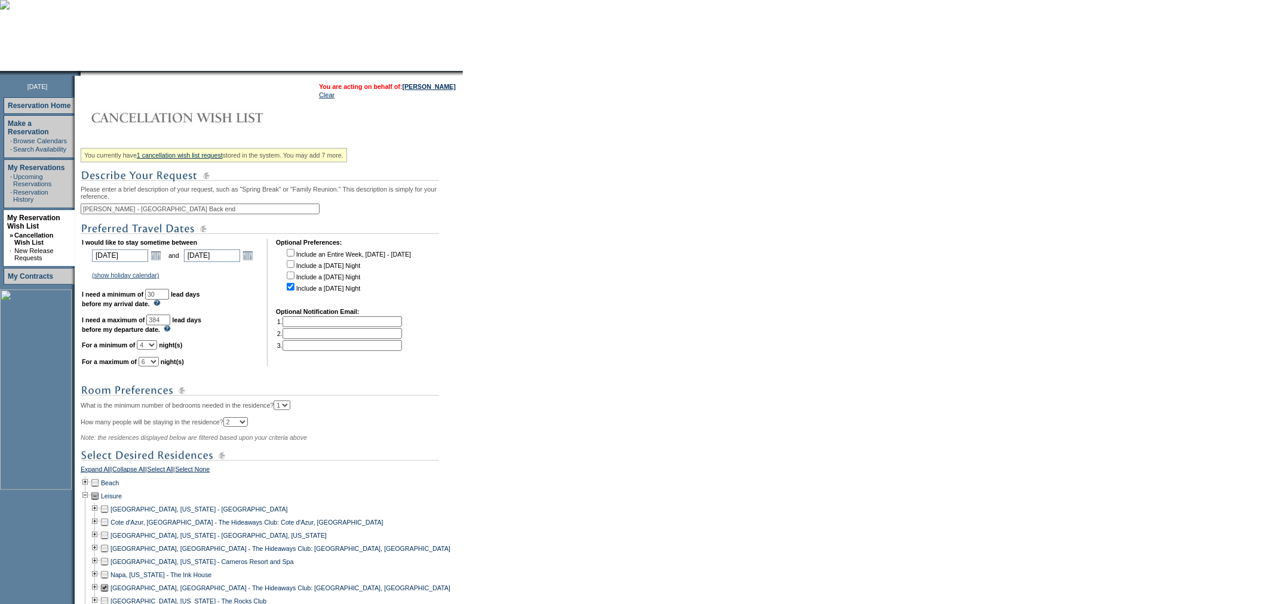
scroll to position [81, 0]
click at [162, 259] on link "Open the calendar popup." at bounding box center [155, 256] width 13 height 13
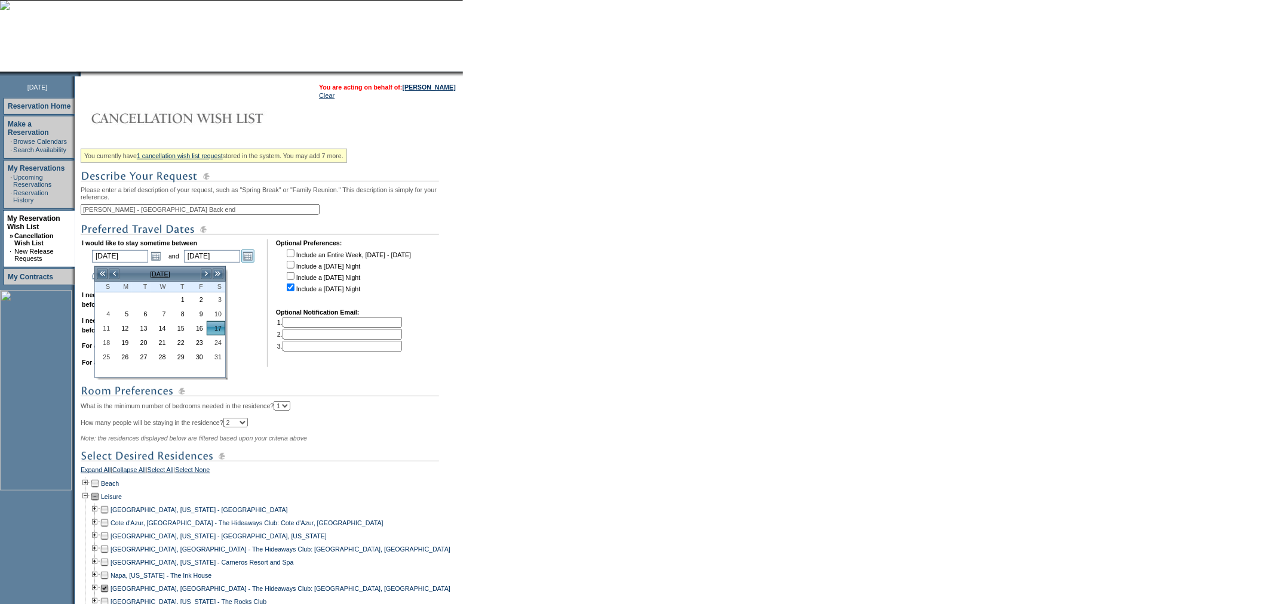
click at [248, 255] on link "Open the calendar popup." at bounding box center [247, 256] width 13 height 13
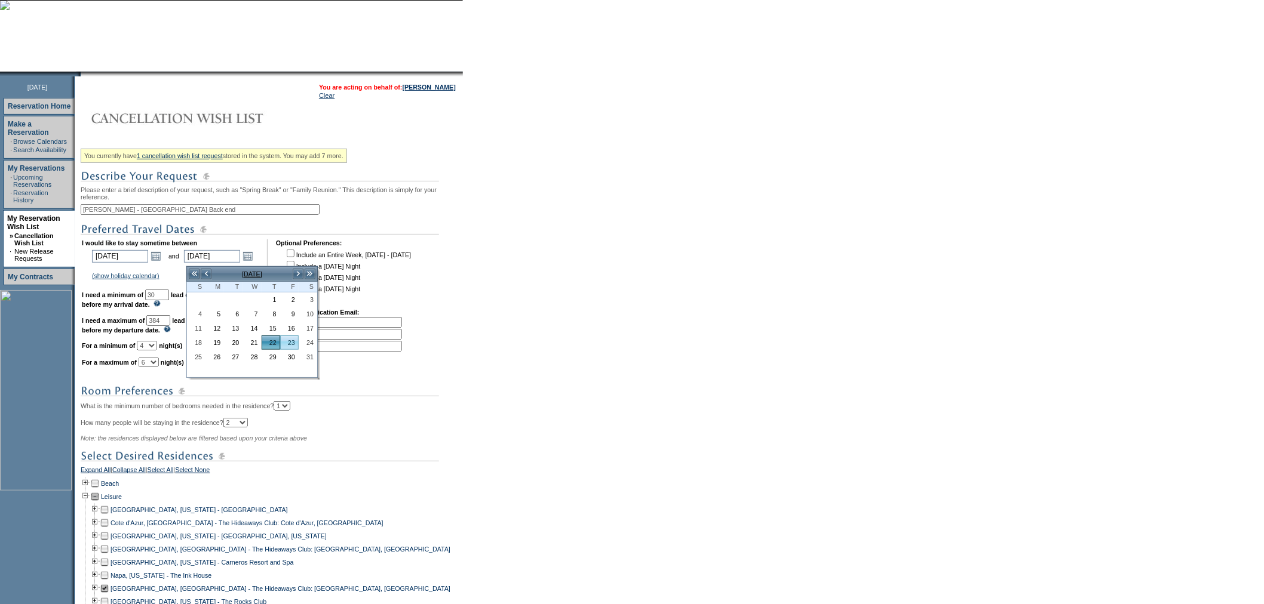
click at [290, 342] on link "23" at bounding box center [289, 342] width 17 height 13
type input "2026-10-23"
type input "10/23/2026"
type input "385"
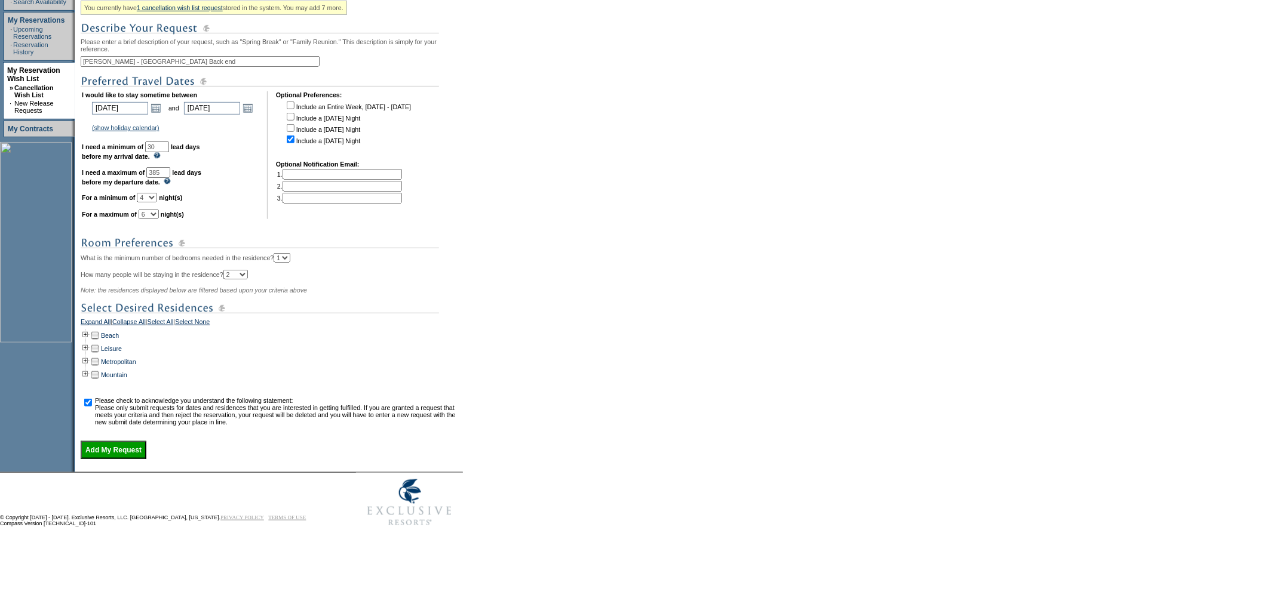
scroll to position [235, 0]
click at [87, 345] on td at bounding box center [86, 348] width 10 height 13
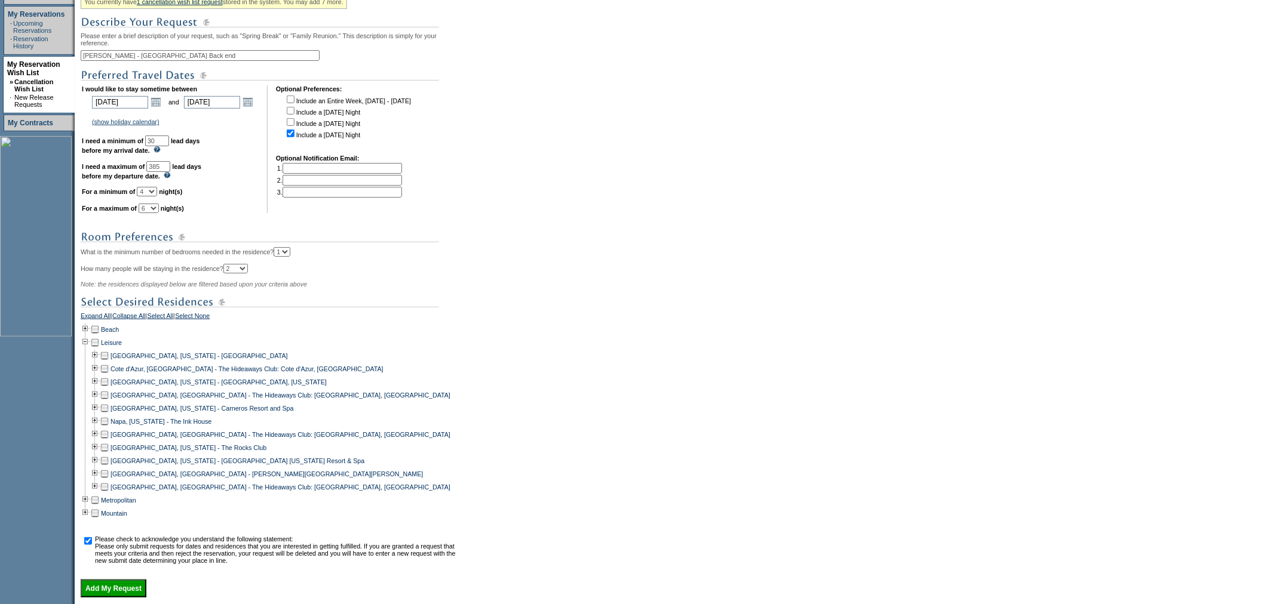
click at [108, 441] on td at bounding box center [105, 434] width 10 height 13
click at [109, 481] on td at bounding box center [105, 474] width 10 height 13
click at [109, 494] on td at bounding box center [105, 487] width 10 height 13
click at [88, 507] on td at bounding box center [86, 500] width 10 height 13
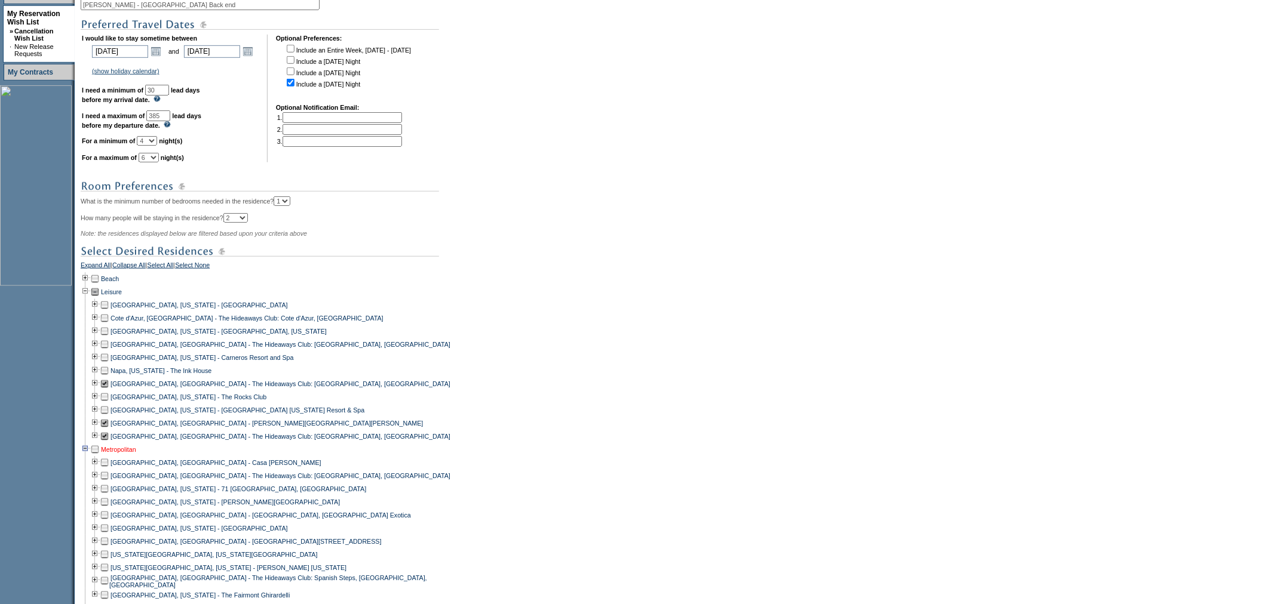
scroll to position [479, 0]
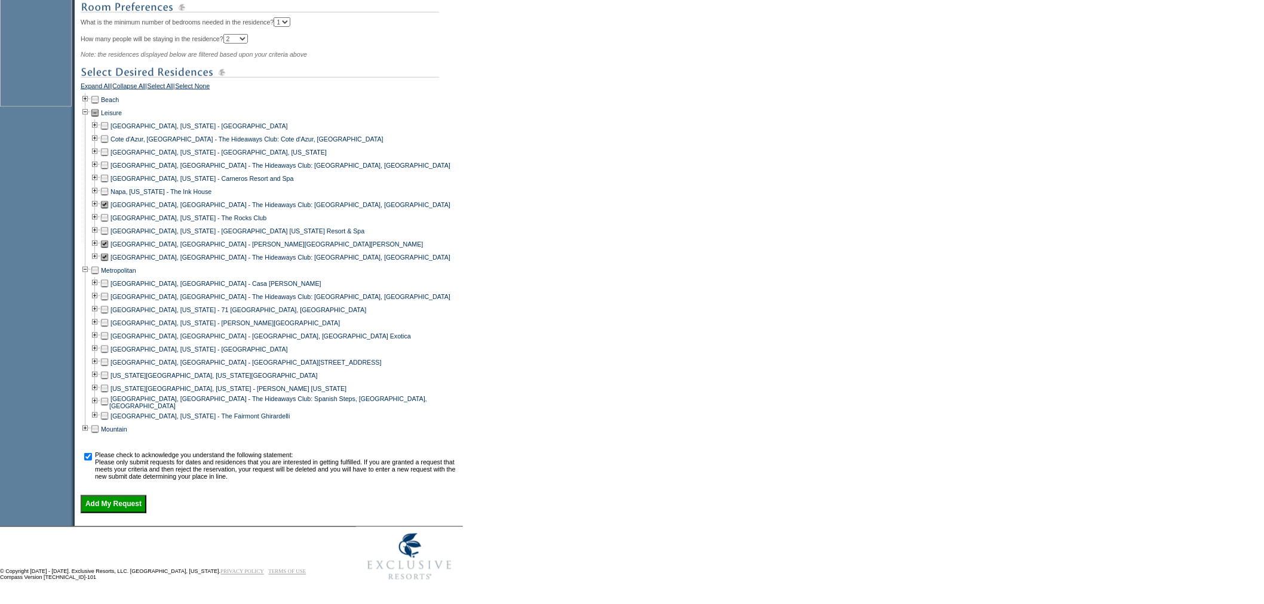
click at [109, 398] on td at bounding box center [105, 402] width 10 height 14
click at [117, 499] on input "Add My Request" at bounding box center [114, 505] width 66 height 18
